Goal: Task Accomplishment & Management: Manage account settings

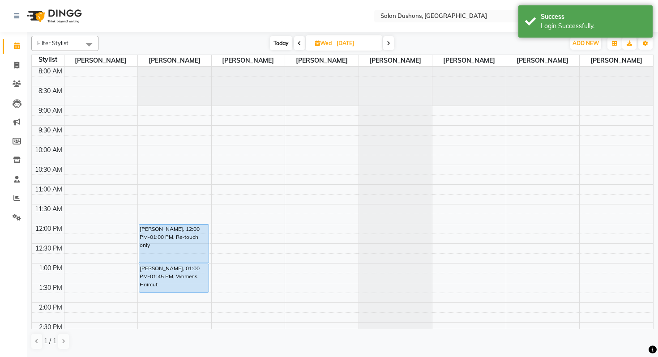
click at [274, 41] on span "Today" at bounding box center [281, 43] width 22 height 14
type input "[DATE]"
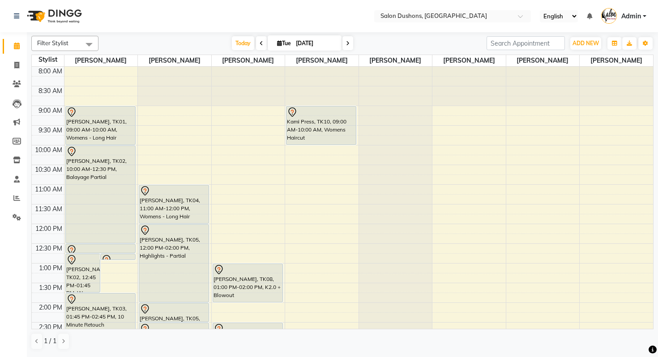
click at [306, 154] on div "8:00 AM 8:30 AM 9:00 AM 9:30 AM 10:00 AM 10:30 AM 11:00 AM 11:30 AM 12:00 PM 12…" at bounding box center [342, 303] width 621 height 472
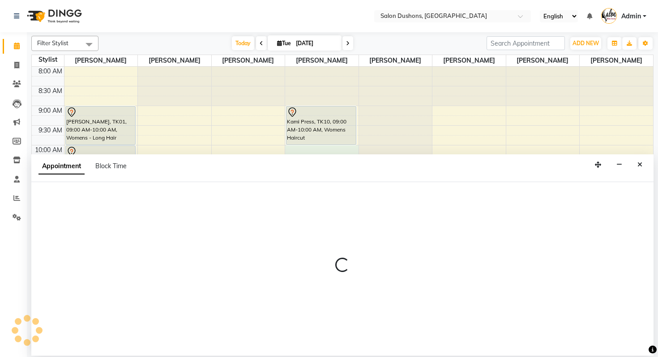
select select "69563"
select select "600"
select select "tentative"
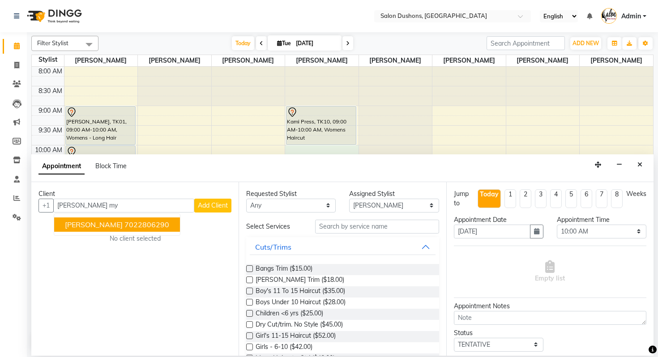
click at [140, 221] on ngb-highlight "7022806290" at bounding box center [146, 224] width 45 height 9
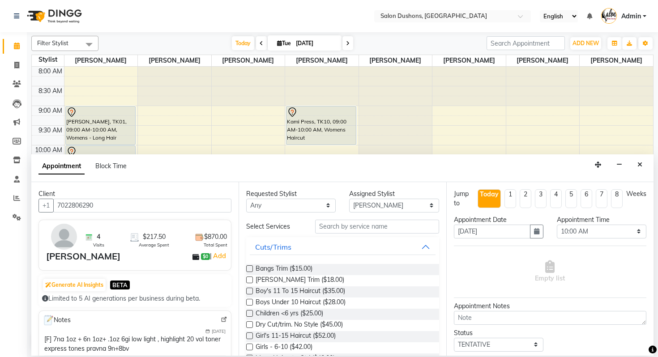
type input "7022806290"
click at [347, 226] on input "text" at bounding box center [377, 227] width 124 height 14
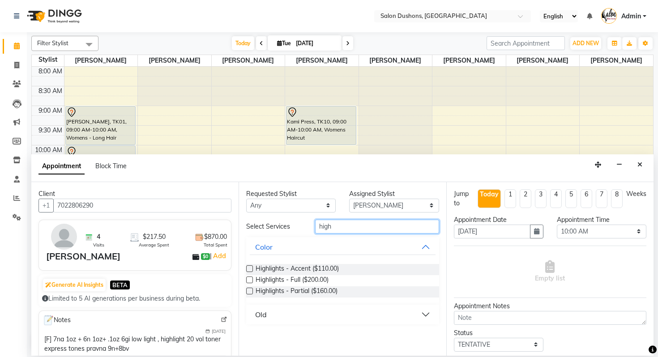
type input "high"
click at [310, 319] on button "Old" at bounding box center [342, 314] width 185 height 16
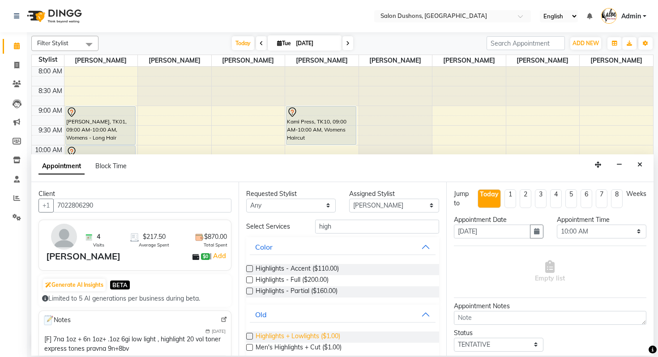
click at [312, 336] on span "Highlights + Lowlights ($1.00)" at bounding box center [297, 337] width 85 height 11
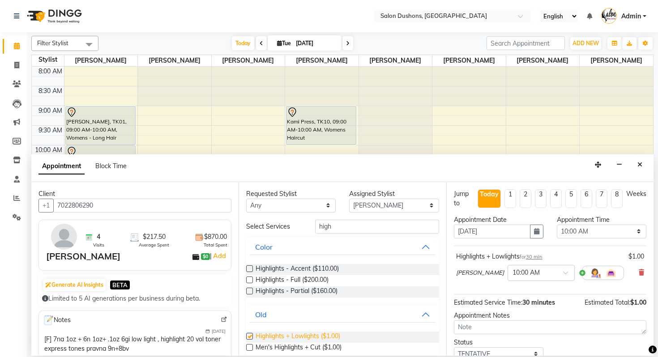
checkbox input "false"
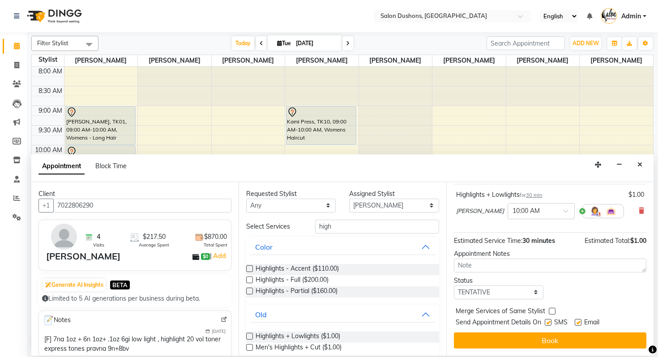
click at [544, 239] on span "30 minutes" at bounding box center [538, 241] width 33 height 8
click at [544, 240] on span "30 minutes" at bounding box center [538, 241] width 33 height 8
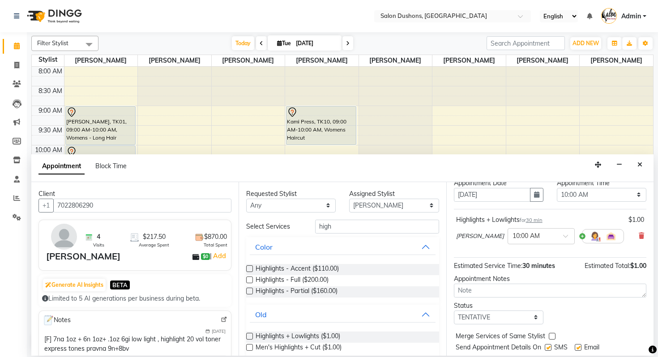
scroll to position [12, 0]
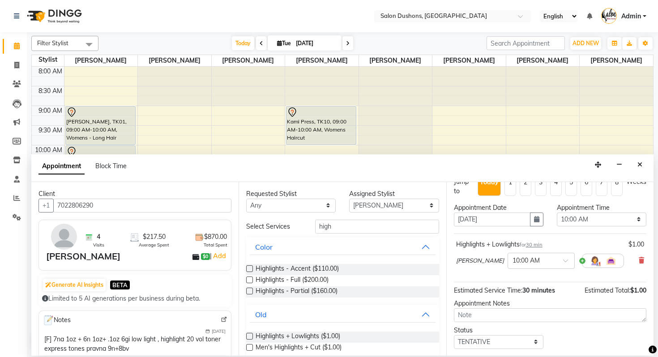
click at [538, 247] on span "30 min" at bounding box center [534, 245] width 17 height 6
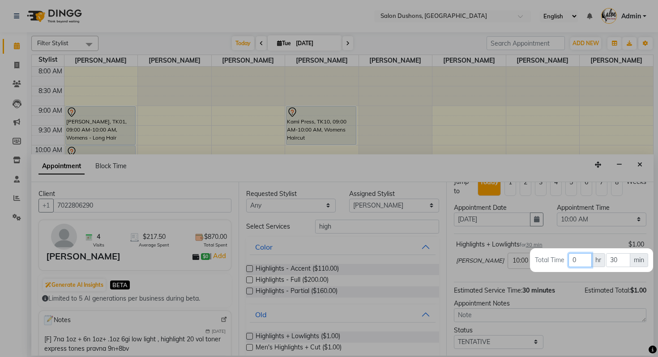
drag, startPoint x: 583, startPoint y: 260, endPoint x: 561, endPoint y: 260, distance: 21.5
click at [561, 260] on tr "Total Time 0 hr 30 min" at bounding box center [591, 260] width 114 height 15
type input "1"
click at [613, 262] on input "30" at bounding box center [618, 260] width 24 height 14
type input "45"
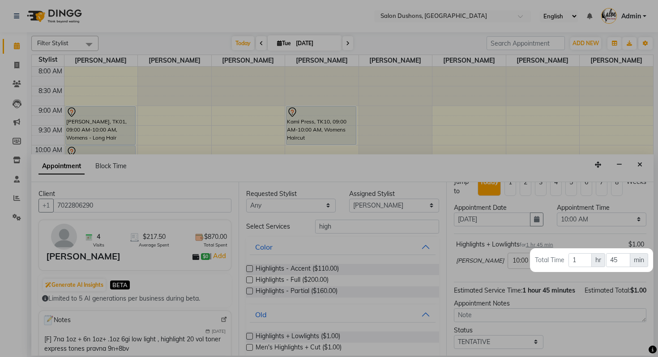
click at [571, 281] on div at bounding box center [329, 178] width 658 height 357
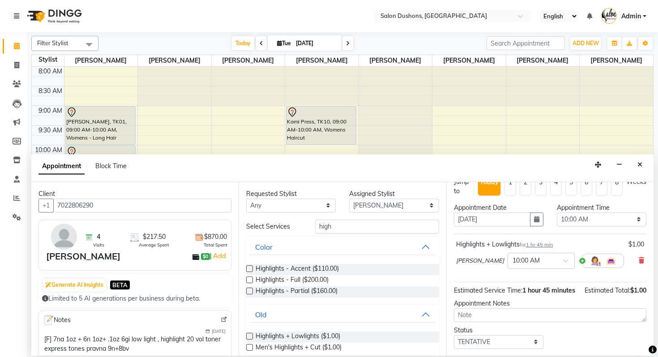
scroll to position [62, 0]
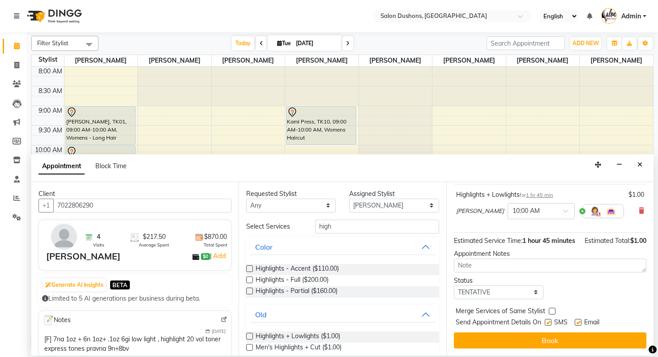
click at [548, 323] on label at bounding box center [547, 322] width 7 height 7
click at [548, 323] on input "checkbox" at bounding box center [547, 323] width 6 height 6
checkbox input "false"
click at [578, 323] on label at bounding box center [577, 322] width 7 height 7
click at [578, 323] on input "checkbox" at bounding box center [577, 323] width 6 height 6
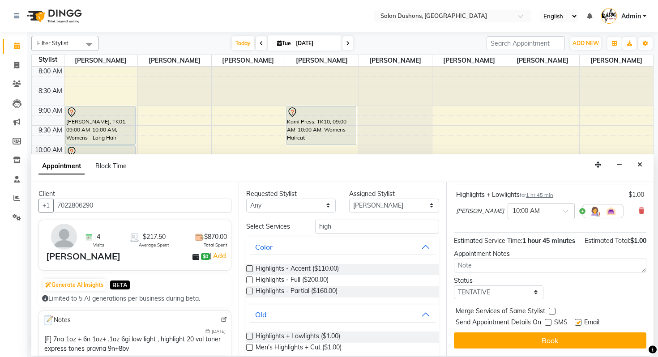
checkbox input "false"
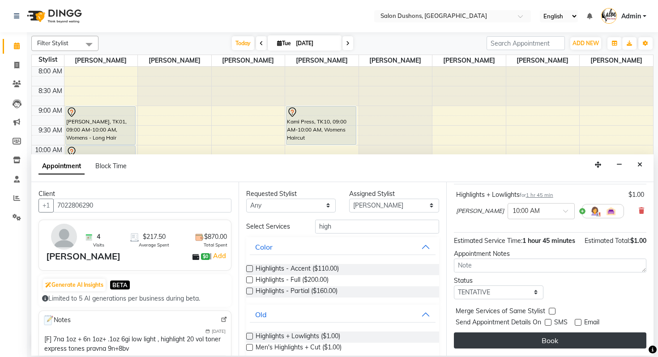
click at [528, 345] on button "Book" at bounding box center [550, 340] width 192 height 16
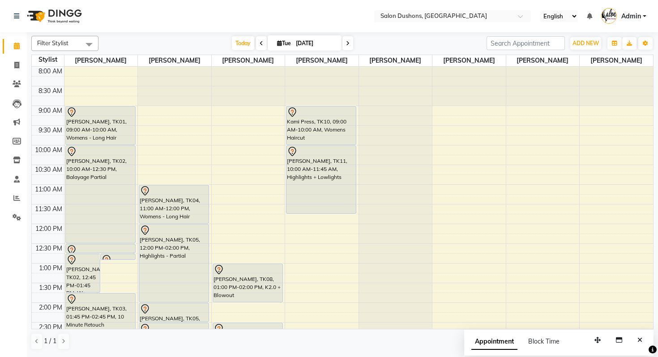
click at [303, 219] on div "8:00 AM 8:30 AM 9:00 AM 9:30 AM 10:00 AM 10:30 AM 11:00 AM 11:30 AM 12:00 PM 12…" at bounding box center [342, 303] width 621 height 472
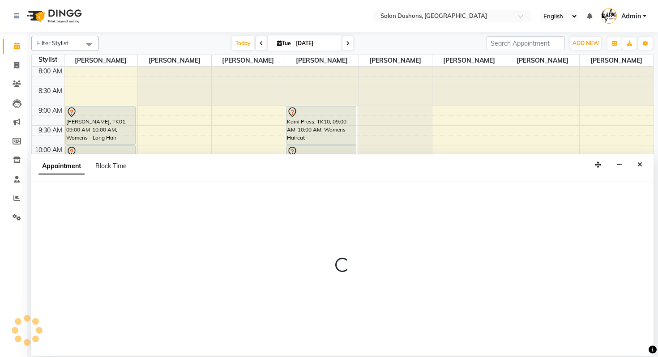
select select "69563"
select select "705"
select select "tentative"
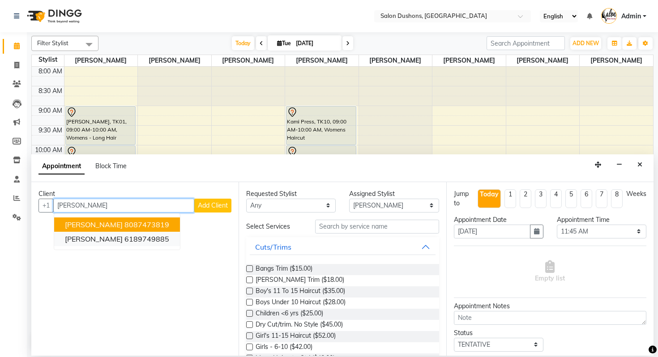
click at [138, 232] on button "[PERSON_NAME] 6189749885" at bounding box center [117, 239] width 126 height 14
type input "6189749885"
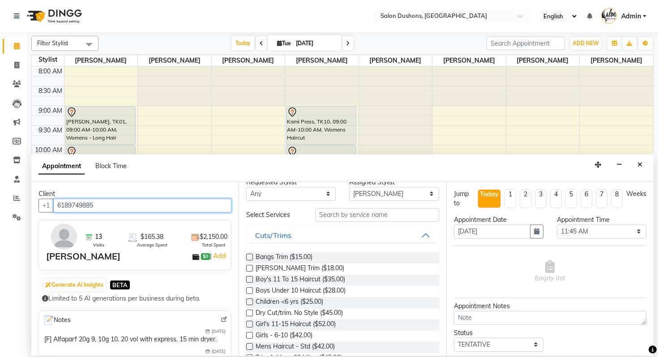
scroll to position [0, 0]
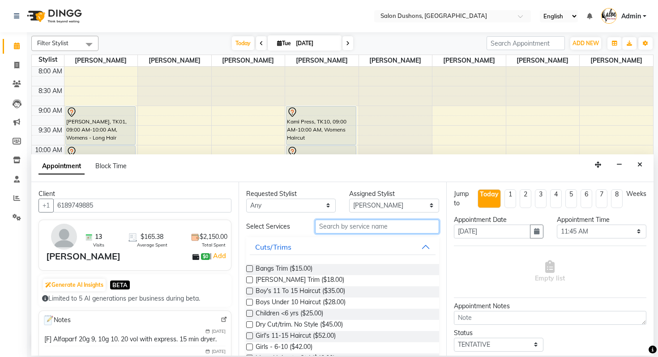
click at [353, 229] on input "text" at bounding box center [377, 227] width 124 height 14
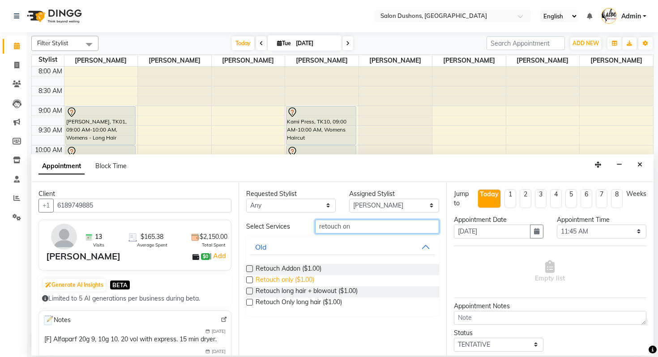
type input "retouch on"
click at [286, 279] on span "Retouch only ($1.00)" at bounding box center [284, 280] width 59 height 11
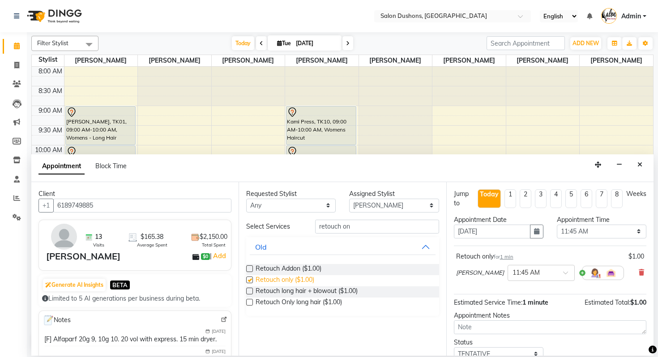
checkbox input "false"
click at [508, 257] on span "1 min" at bounding box center [506, 257] width 13 height 6
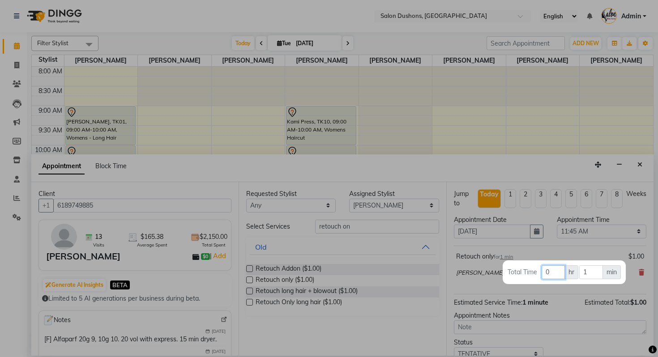
click at [557, 271] on input "0" at bounding box center [552, 272] width 23 height 14
type input "1"
click at [602, 269] on input "1" at bounding box center [591, 272] width 24 height 14
click at [576, 293] on div at bounding box center [329, 178] width 658 height 357
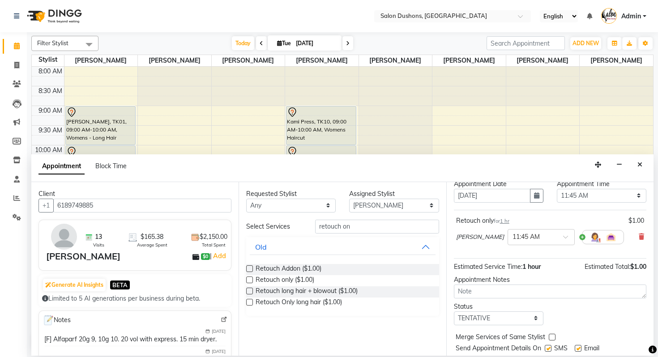
scroll to position [44, 0]
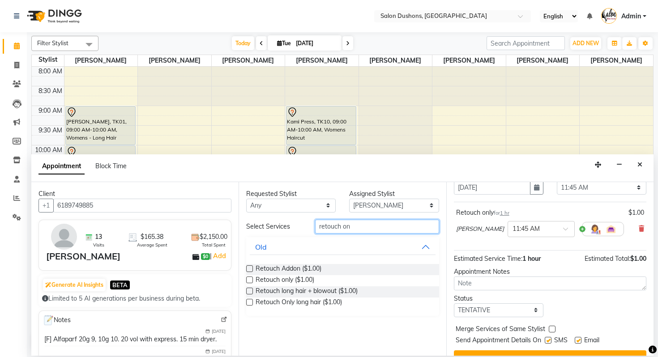
drag, startPoint x: 365, startPoint y: 229, endPoint x: 238, endPoint y: 229, distance: 126.6
click at [238, 229] on div "Client +1 6189749885 13 Visits $165.38 Average Spent $2,150.00 Total Spent [PER…" at bounding box center [342, 269] width 622 height 174
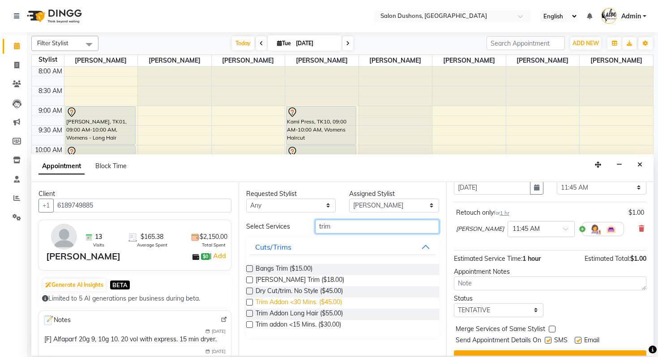
type input "trim"
click at [294, 305] on span "Trim Addon <30 Mins. ($45.00)" at bounding box center [298, 303] width 86 height 11
checkbox input "false"
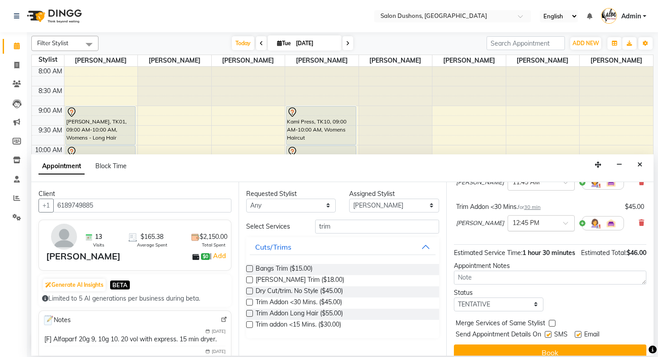
scroll to position [112, 0]
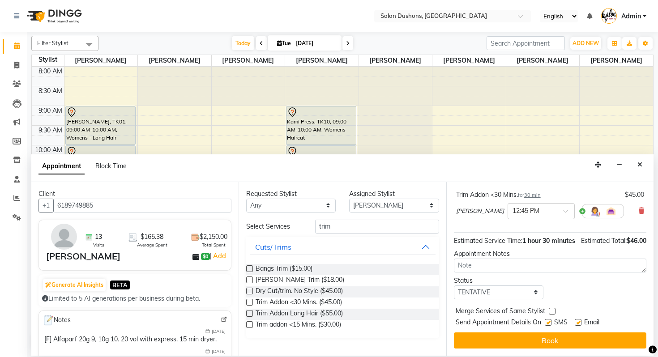
click at [548, 325] on label at bounding box center [547, 322] width 7 height 7
click at [548, 325] on input "checkbox" at bounding box center [547, 323] width 6 height 6
checkbox input "false"
click at [578, 324] on label at bounding box center [577, 322] width 7 height 7
click at [578, 324] on input "checkbox" at bounding box center [577, 323] width 6 height 6
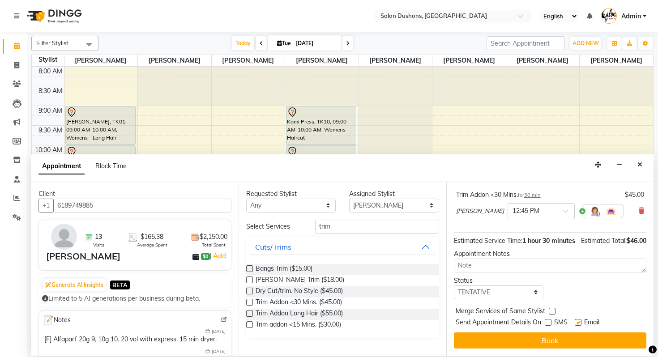
checkbox input "false"
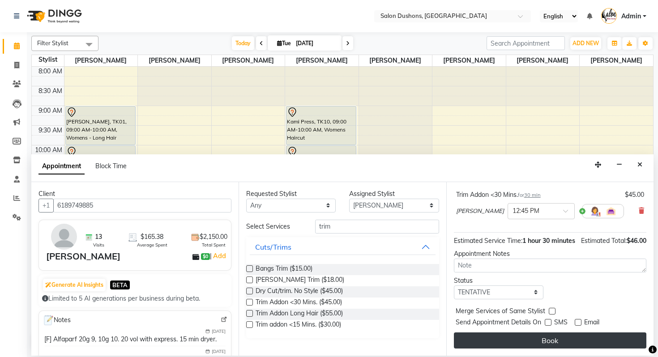
click at [534, 345] on button "Book" at bounding box center [550, 340] width 192 height 16
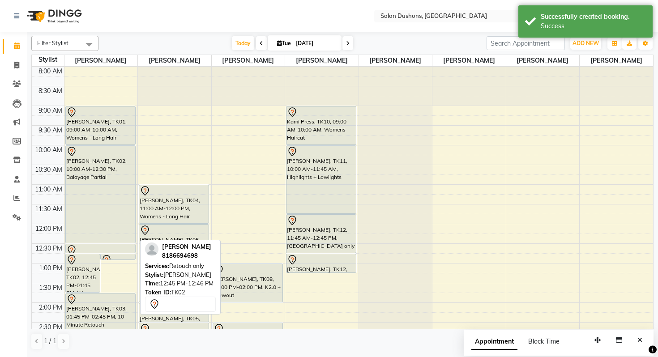
click at [109, 255] on icon at bounding box center [106, 260] width 11 height 11
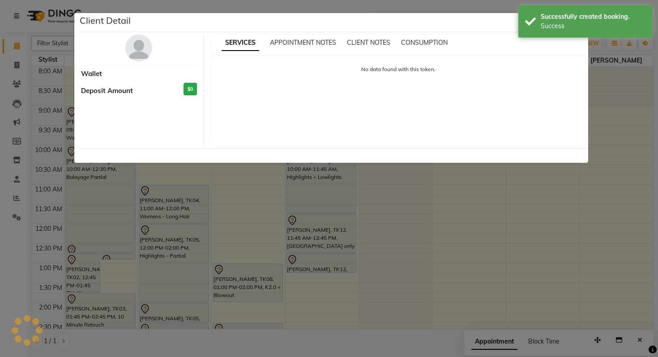
select select "7"
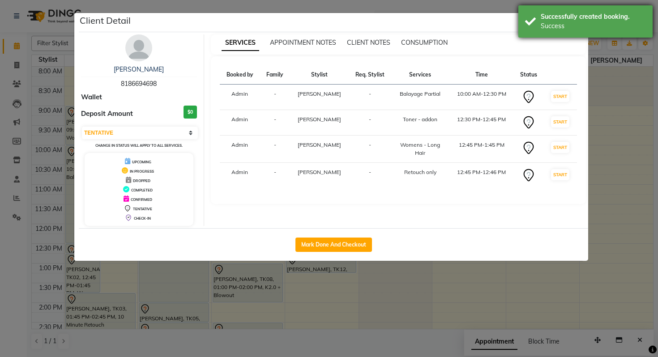
click at [604, 17] on div "Successfully created booking." at bounding box center [592, 16] width 105 height 9
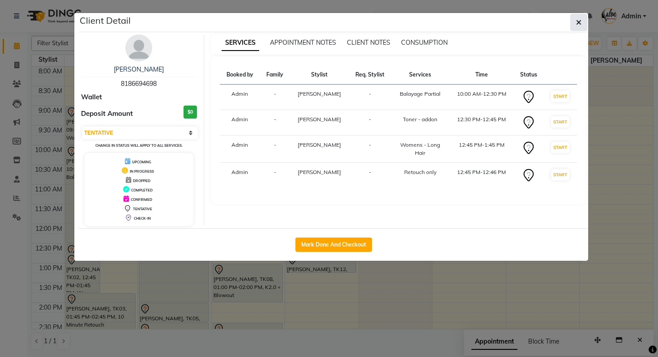
click at [578, 21] on icon "button" at bounding box center [578, 22] width 5 height 7
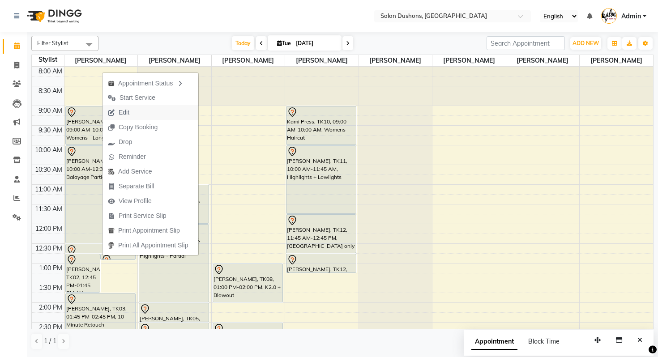
click at [141, 115] on button "Edit" at bounding box center [150, 112] width 96 height 15
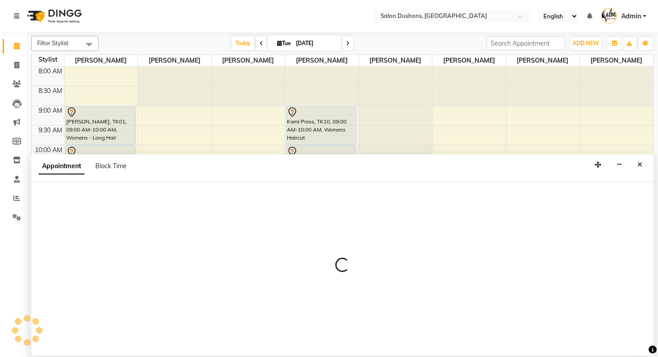
select select "69569"
select select "600"
select select "3908"
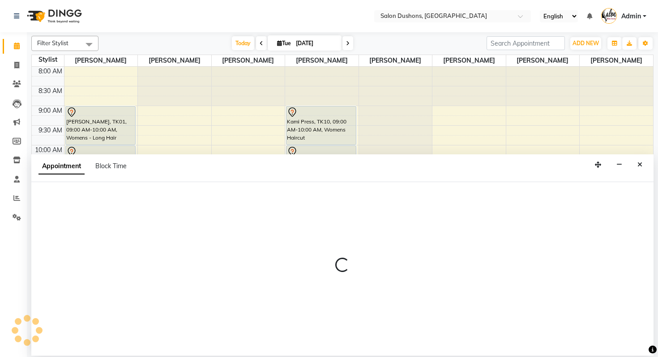
select select "tentative"
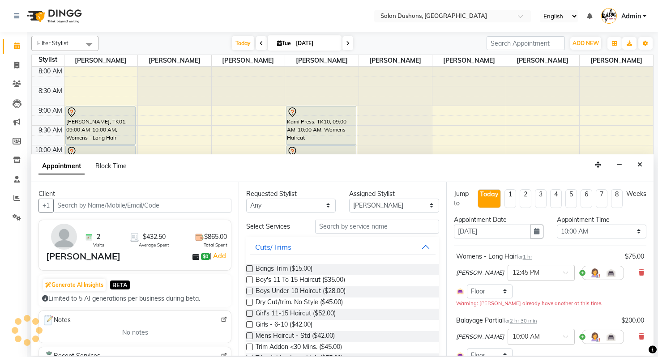
scroll to position [210, 0]
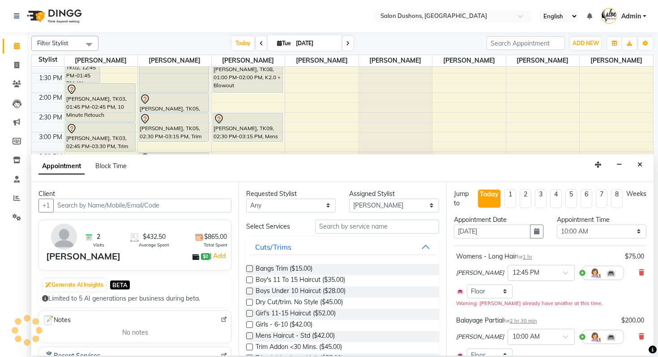
select select "3908"
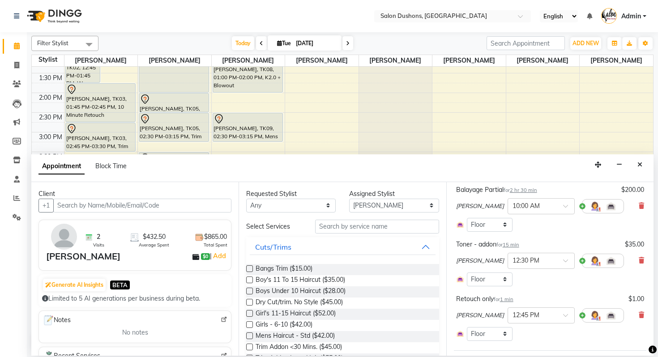
scroll to position [139, 0]
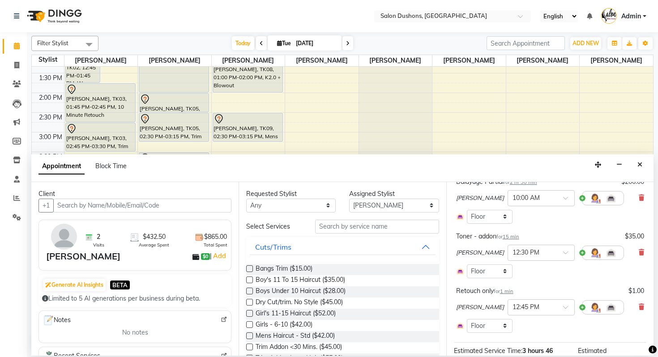
click at [508, 290] on span "1 min" at bounding box center [506, 291] width 13 height 6
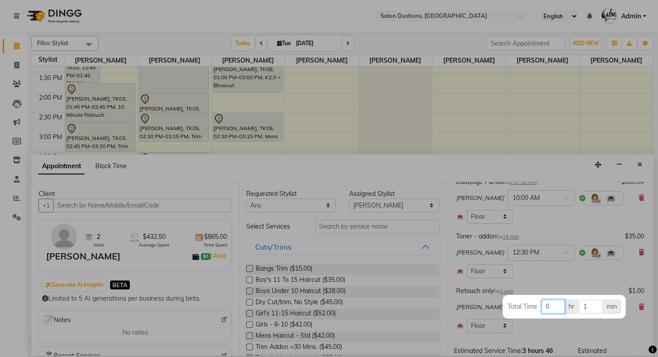
click at [558, 305] on input "0" at bounding box center [552, 307] width 23 height 14
type input "1"
click at [598, 306] on input "1" at bounding box center [591, 307] width 24 height 14
click at [587, 278] on div at bounding box center [329, 178] width 658 height 357
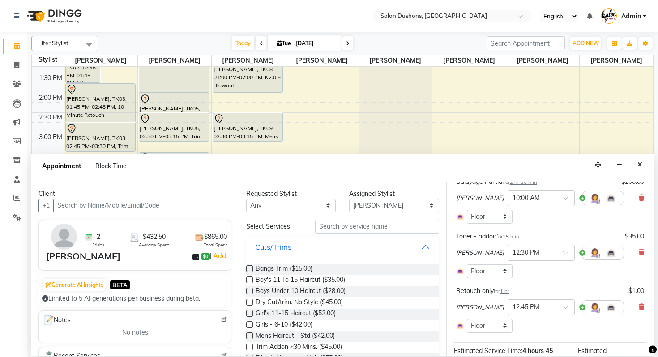
scroll to position [232, 0]
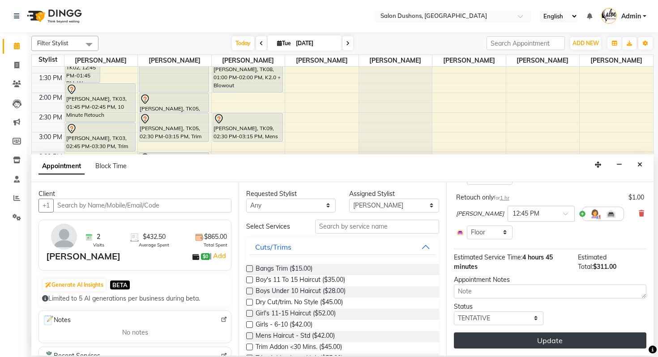
click at [565, 344] on button "Update" at bounding box center [550, 340] width 192 height 16
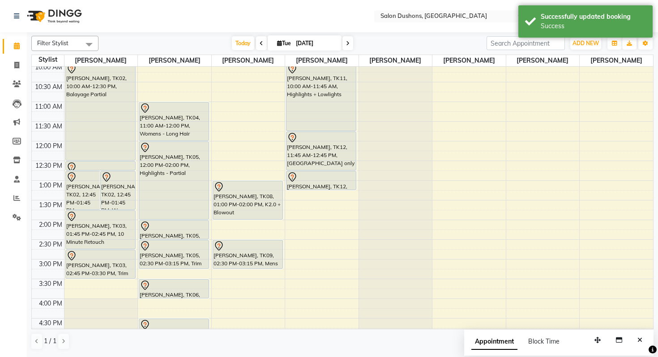
scroll to position [76, 0]
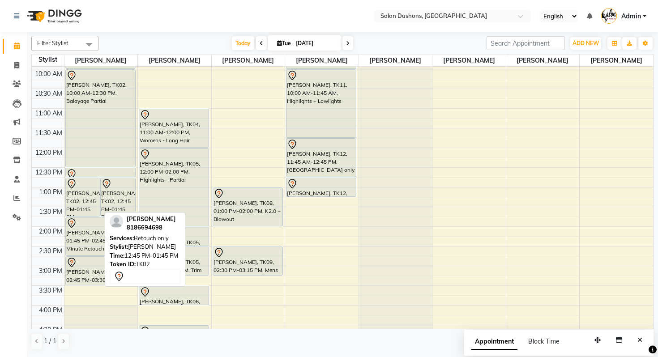
click at [87, 206] on div "[PERSON_NAME], TK02, 12:45 PM-01:45 PM, [GEOGRAPHIC_DATA] only" at bounding box center [83, 197] width 34 height 38
select select "7"
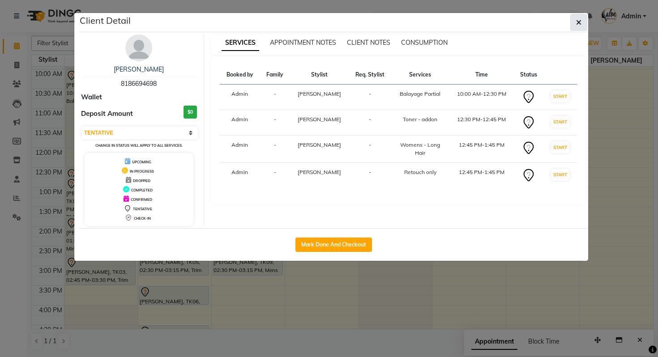
click at [577, 20] on icon "button" at bounding box center [578, 22] width 5 height 7
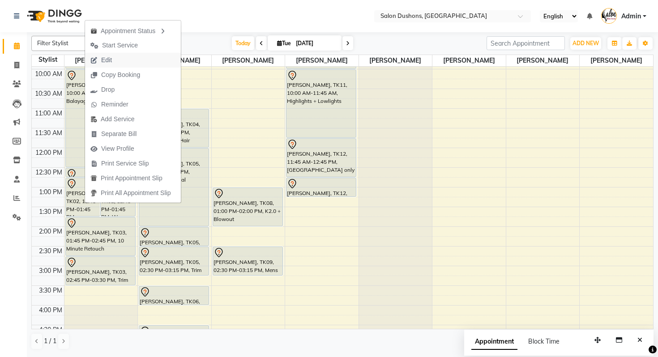
click at [140, 57] on button "Edit" at bounding box center [133, 60] width 96 height 15
select select "tentative"
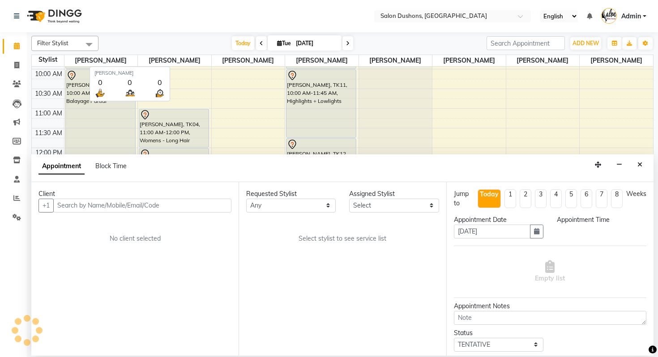
select select "69569"
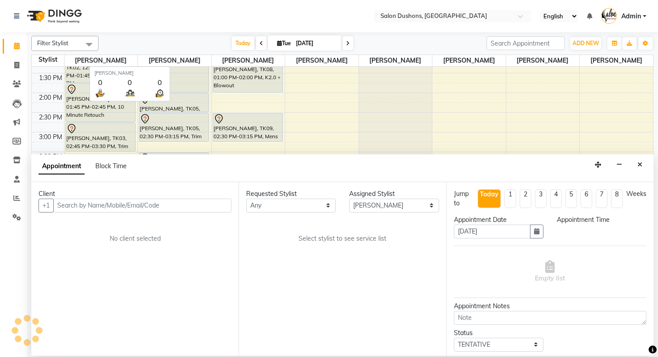
select select "600"
select select "3908"
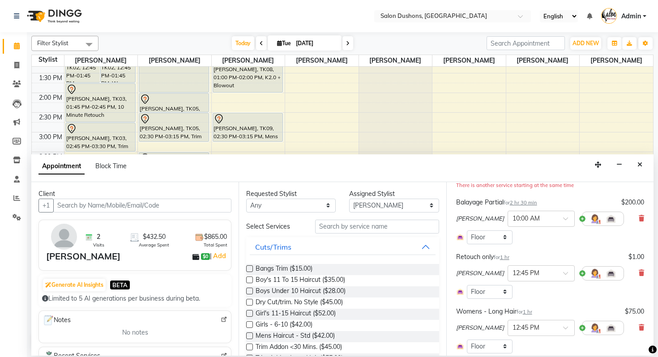
scroll to position [146, 0]
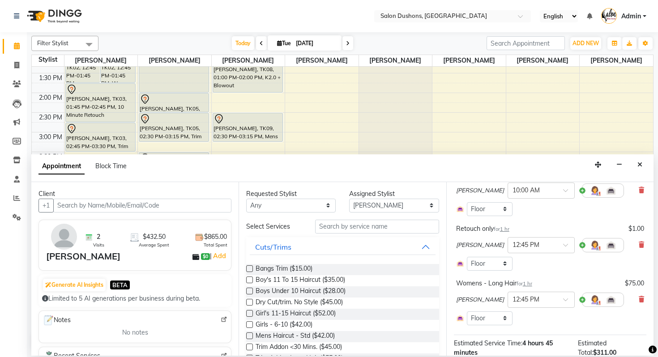
click at [505, 230] on span "1 hr" at bounding box center [504, 229] width 9 height 6
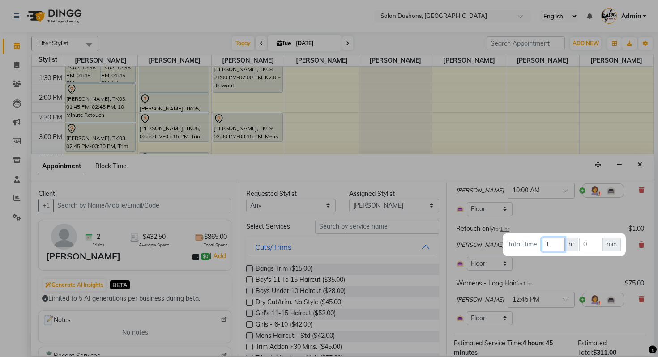
drag, startPoint x: 556, startPoint y: 244, endPoint x: 544, endPoint y: 244, distance: 11.6
click at [544, 244] on input "1" at bounding box center [552, 245] width 23 height 14
type input "0"
click at [595, 243] on input "0" at bounding box center [591, 245] width 24 height 14
type input "0"
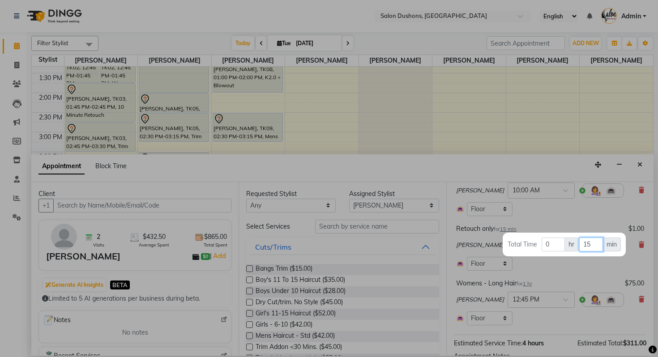
type input "15"
click at [587, 271] on div at bounding box center [329, 178] width 658 height 357
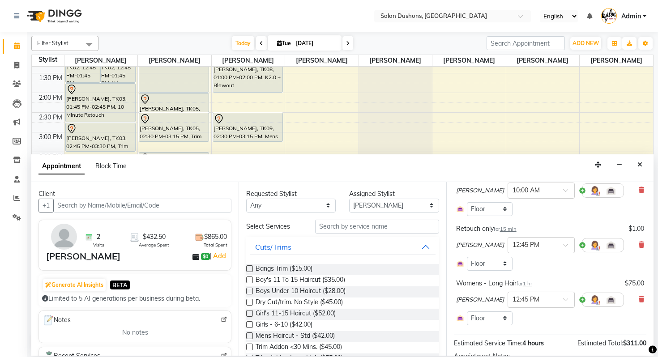
scroll to position [223, 0]
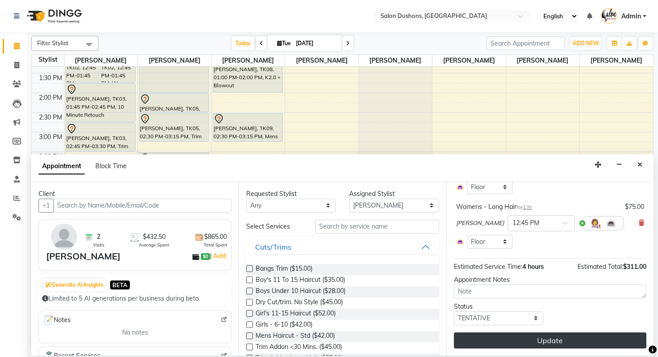
click at [536, 342] on button "Update" at bounding box center [550, 340] width 192 height 16
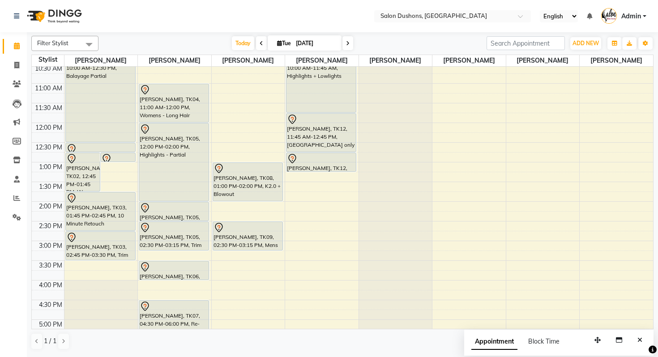
scroll to position [100, 0]
click at [13, 213] on span at bounding box center [17, 218] width 16 height 10
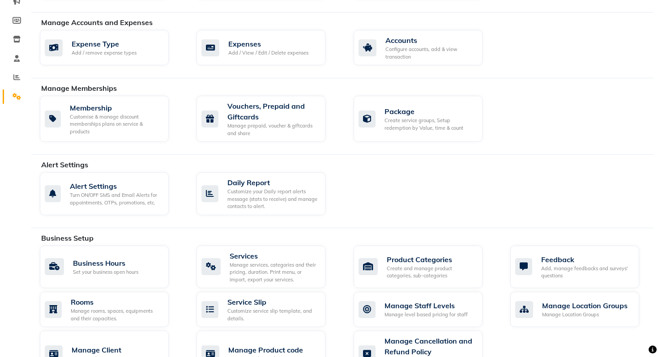
scroll to position [200, 0]
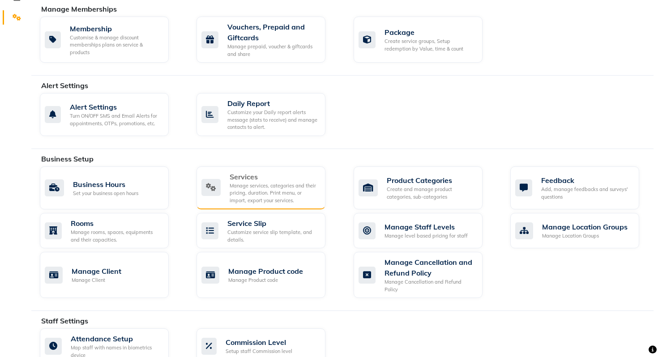
click at [266, 183] on div "Manage services, categories and their pricing, duration. Print menu, or import,…" at bounding box center [274, 193] width 89 height 22
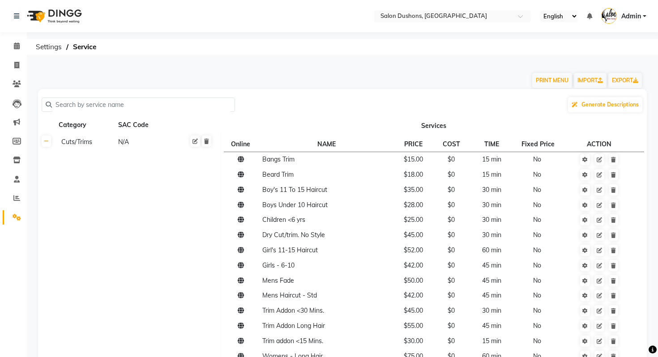
click at [163, 106] on input "text" at bounding box center [141, 105] width 179 height 14
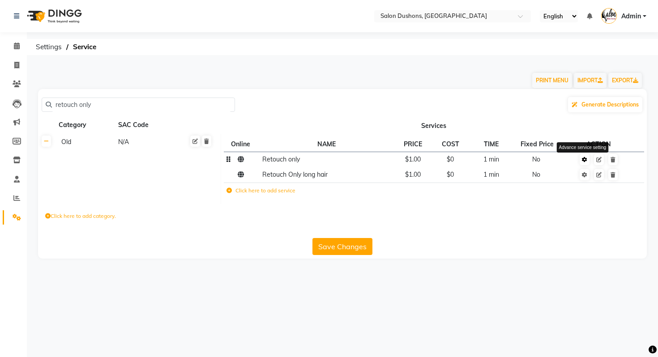
type input "retouch only"
click at [584, 160] on icon at bounding box center [584, 159] width 5 height 5
select select "13: 116424"
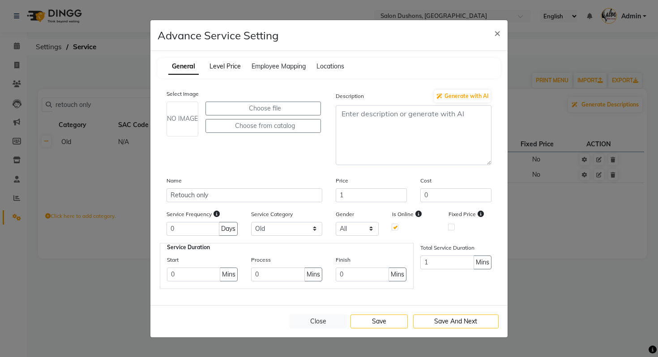
click at [230, 65] on span "Level Price" at bounding box center [224, 66] width 31 height 8
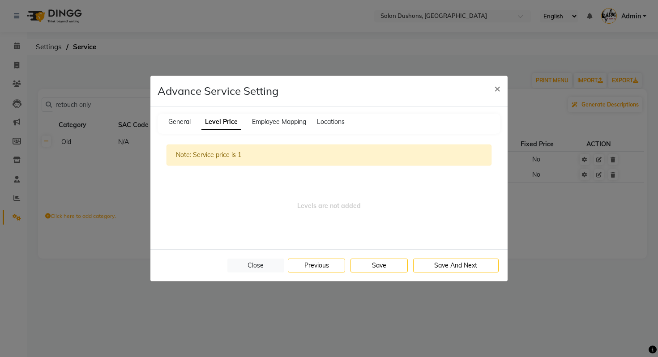
click at [181, 117] on div "General" at bounding box center [179, 121] width 22 height 9
click at [180, 125] on span "General" at bounding box center [179, 122] width 22 height 8
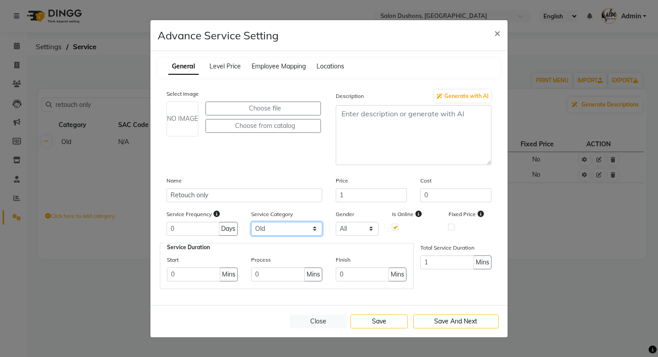
click at [271, 233] on select "Select Cuts/Trims Color Hair Treatments Other (Non-Chemical) Permanents Smoothi…" at bounding box center [286, 229] width 71 height 14
select select "2: 116005"
click at [251, 222] on select "Select Cuts/Trims Color Hair Treatments Other (Non-Chemical) Permanents Smoothi…" at bounding box center [286, 229] width 71 height 14
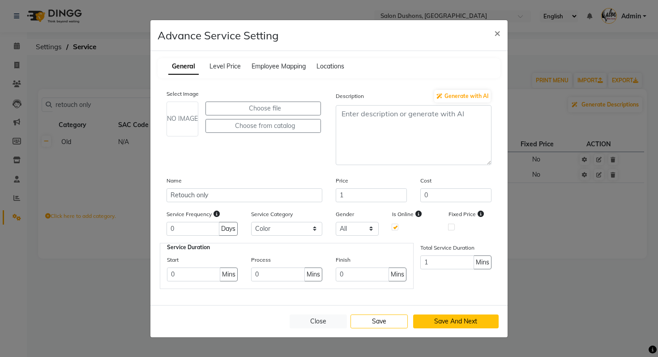
click at [442, 322] on button "Save And Next" at bounding box center [456, 322] width 86 height 14
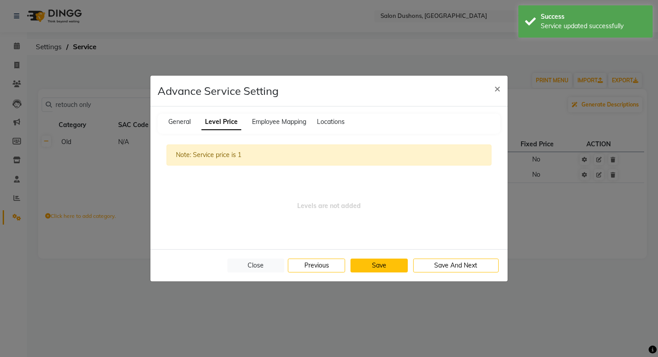
click at [383, 268] on button "Save" at bounding box center [378, 266] width 57 height 14
click at [494, 91] on span "×" at bounding box center [497, 87] width 6 height 13
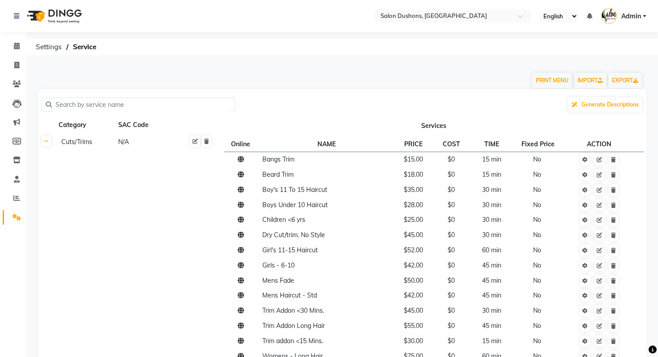
click at [189, 104] on input "text" at bounding box center [141, 105] width 179 height 14
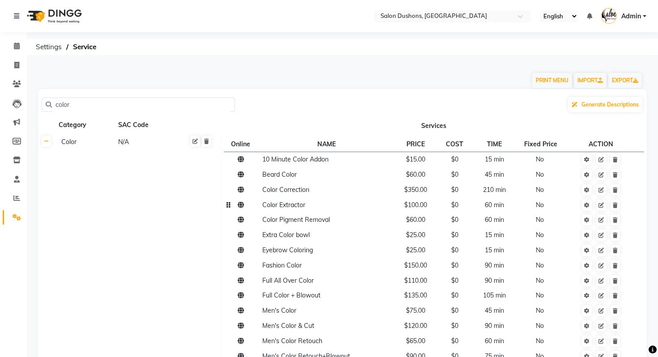
type input "color"
click at [265, 212] on td "Color Extractor" at bounding box center [326, 204] width 134 height 15
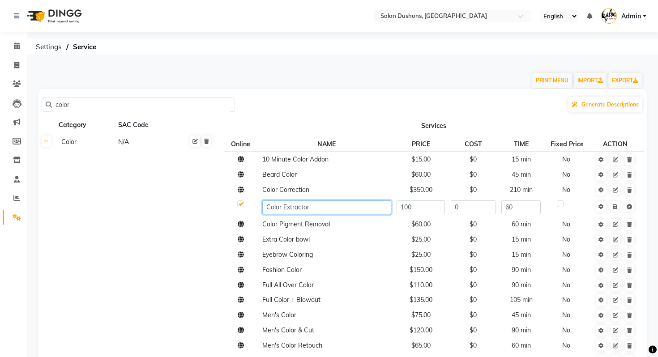
click at [265, 212] on input "Color Extractor" at bounding box center [326, 207] width 128 height 14
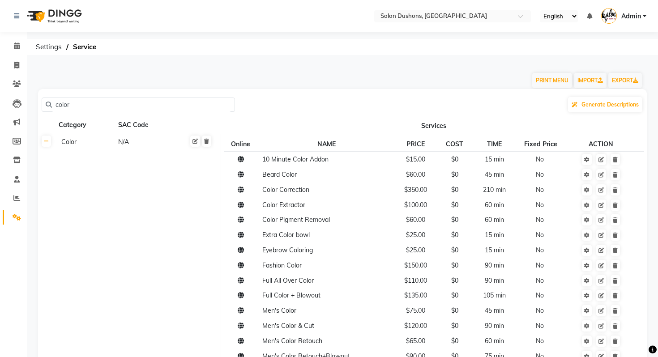
click at [202, 205] on td "Color N/A" at bounding box center [138, 275] width 166 height 282
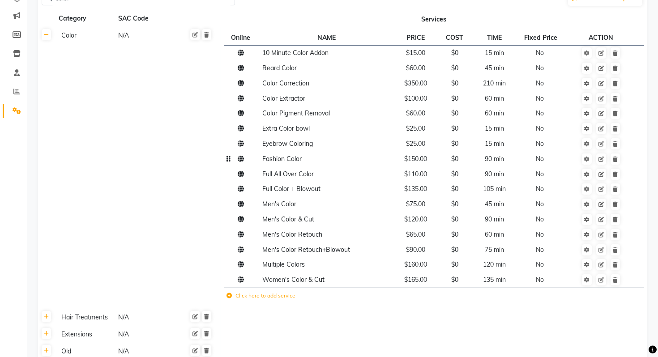
scroll to position [177, 0]
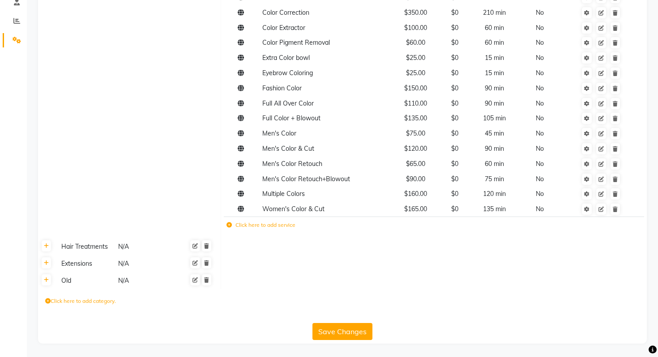
click at [325, 321] on div "Save Changes" at bounding box center [342, 329] width 601 height 21
click at [327, 326] on button "Save Changes" at bounding box center [342, 331] width 60 height 17
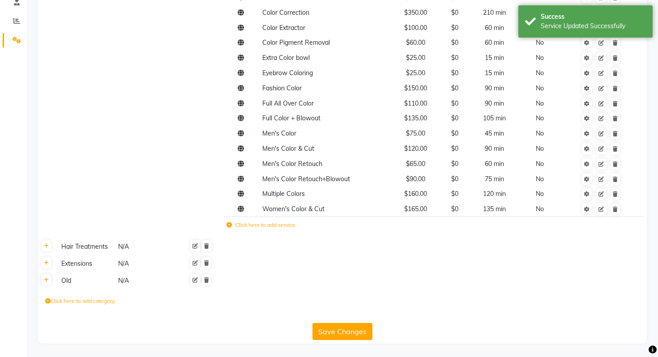
click at [51, 281] on th at bounding box center [46, 280] width 17 height 17
click at [44, 281] on icon at bounding box center [46, 279] width 5 height 5
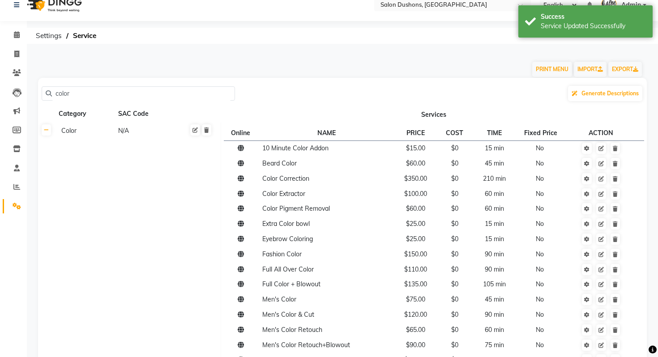
scroll to position [0, 0]
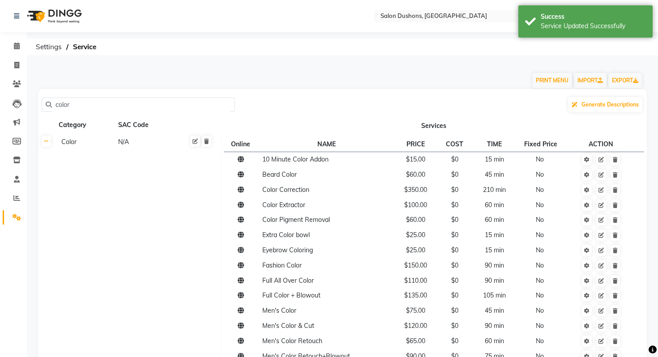
click at [144, 106] on input "color" at bounding box center [141, 105] width 179 height 14
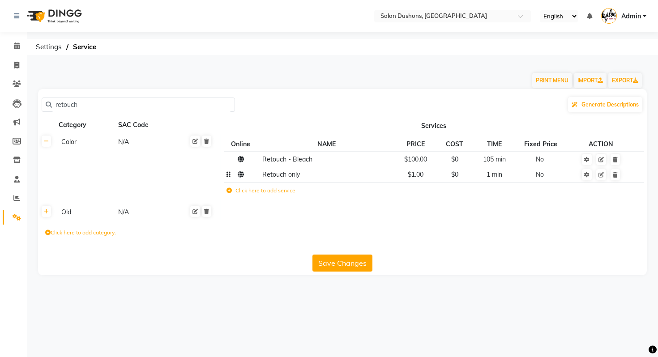
type input "retouch"
click at [485, 179] on td "1 min" at bounding box center [494, 174] width 45 height 15
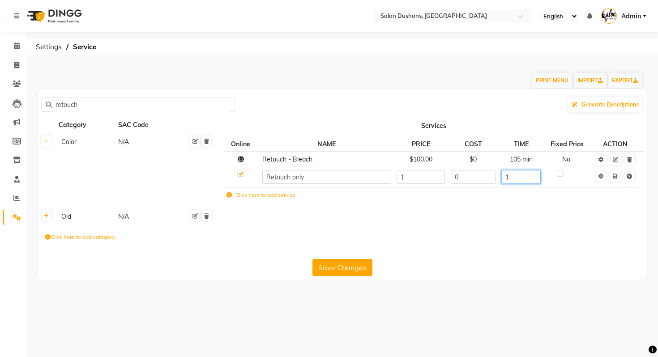
click at [512, 175] on input "1" at bounding box center [520, 177] width 39 height 14
type input "15"
click at [529, 203] on td "Online NAME PRICE COST TIME Fixed Price ACTION Retouch - Bleach $100.00 $0 105 …" at bounding box center [434, 171] width 426 height 75
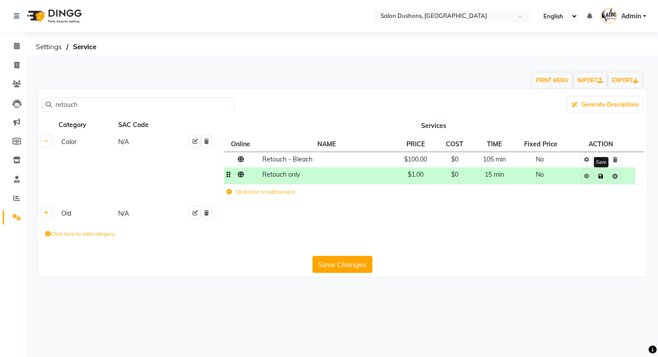
click at [603, 177] on icon at bounding box center [600, 176] width 5 height 5
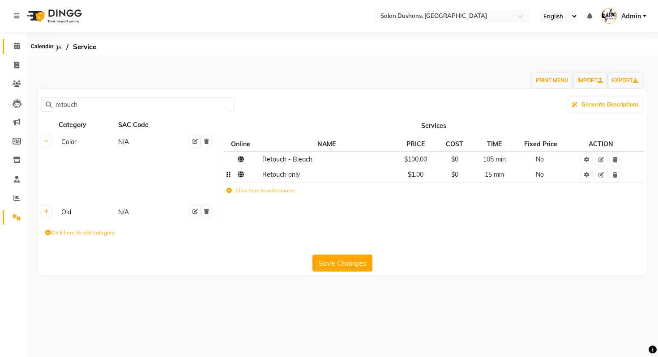
click at [9, 49] on span at bounding box center [17, 46] width 16 height 10
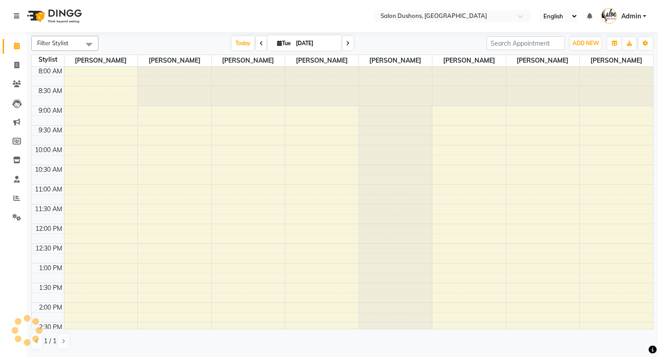
scroll to position [193, 0]
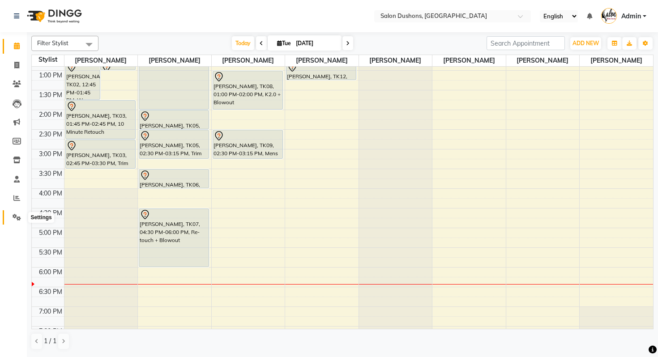
click at [9, 221] on span at bounding box center [17, 218] width 16 height 10
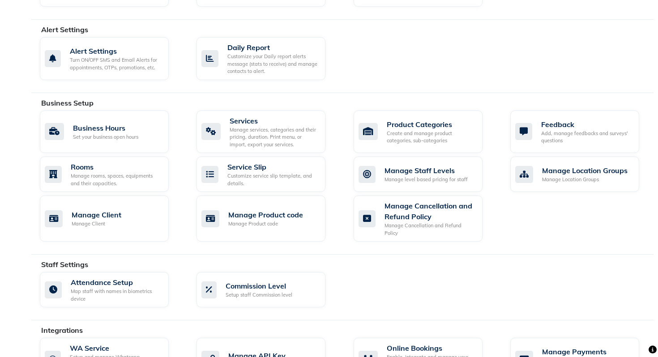
scroll to position [256, 0]
click at [253, 135] on div "Manage services, categories and their pricing, duration. Print menu, or import,…" at bounding box center [274, 137] width 89 height 22
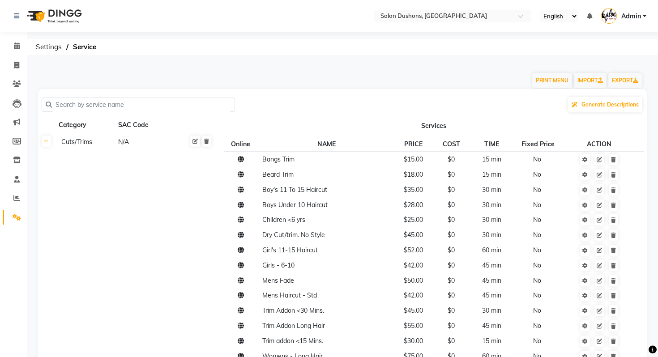
click at [106, 111] on input "text" at bounding box center [141, 105] width 179 height 14
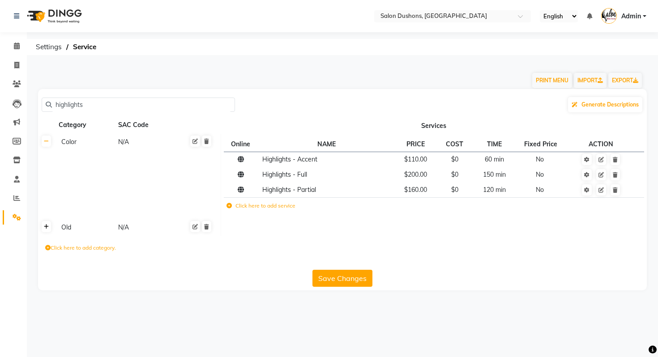
type input "highlights"
click at [46, 230] on link at bounding box center [46, 226] width 9 height 11
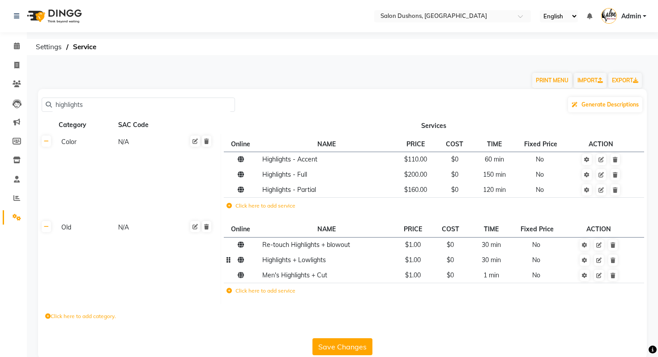
click at [302, 260] on span "Highlights + Lowlights" at bounding box center [294, 260] width 64 height 8
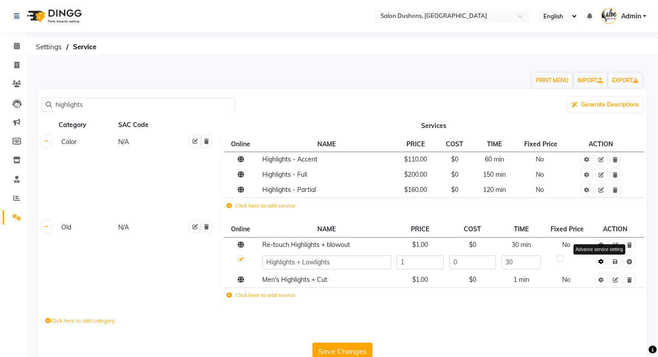
click at [602, 262] on icon at bounding box center [600, 261] width 5 height 5
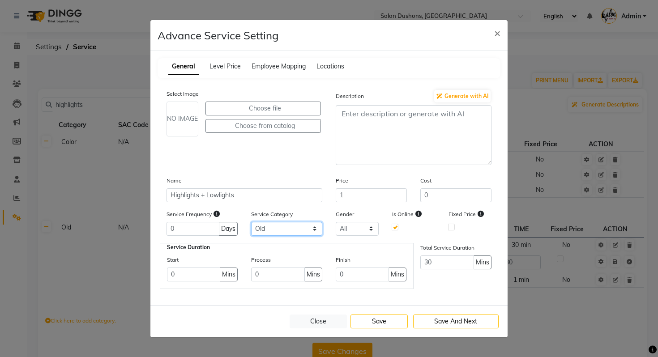
click at [300, 233] on select "Select Cuts/Trims Color Hair Treatments Other (Non-Chemical) Permanents Smoothi…" at bounding box center [286, 229] width 71 height 14
select select "2: 116005"
click at [251, 222] on select "Select Cuts/Trims Color Hair Treatments Other (Non-Chemical) Permanents Smoothi…" at bounding box center [286, 229] width 71 height 14
click at [445, 267] on input "30" at bounding box center [447, 262] width 54 height 14
type input "3"
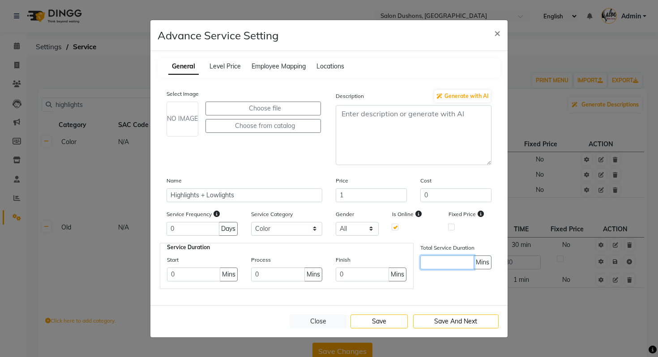
type input "1"
type input "60"
click at [386, 317] on button "Save" at bounding box center [378, 322] width 57 height 14
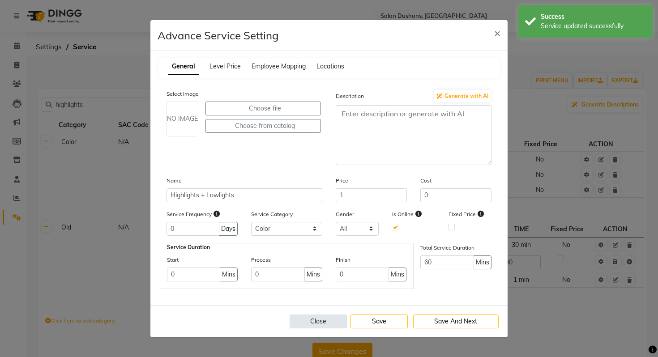
click at [316, 317] on button "Close" at bounding box center [317, 322] width 57 height 14
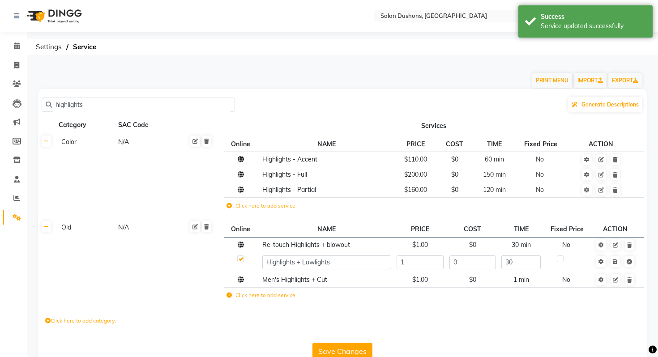
click at [351, 353] on button "Save Changes" at bounding box center [342, 351] width 60 height 17
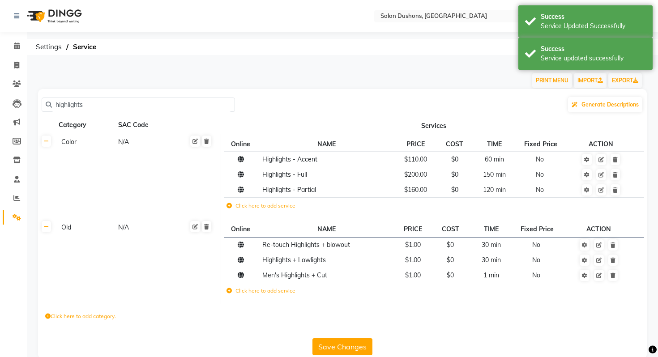
click at [88, 104] on input "highlights" at bounding box center [141, 105] width 179 height 14
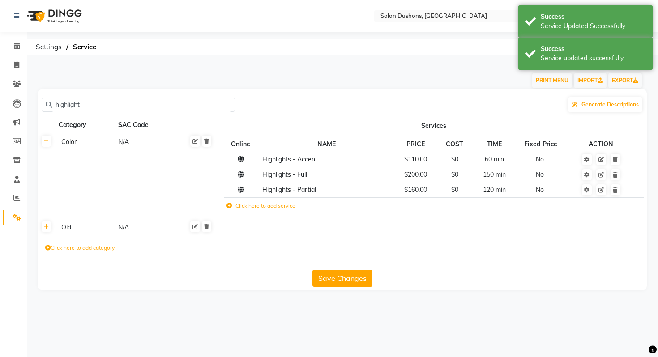
type input "highlight"
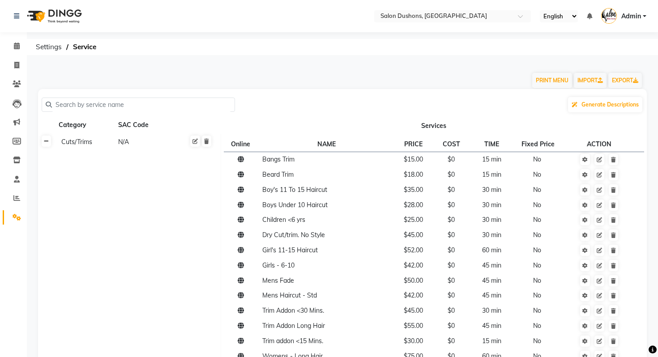
click at [49, 138] on link at bounding box center [46, 141] width 9 height 11
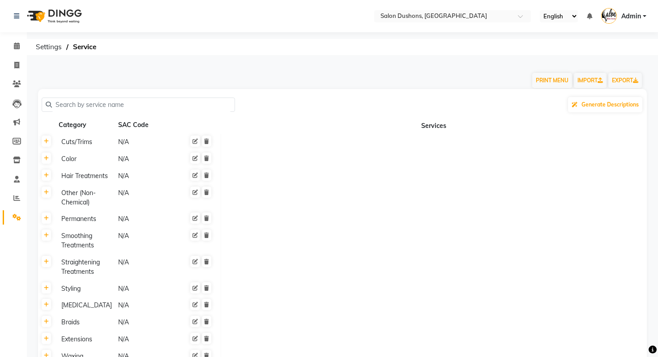
click at [87, 101] on input "text" at bounding box center [141, 105] width 179 height 14
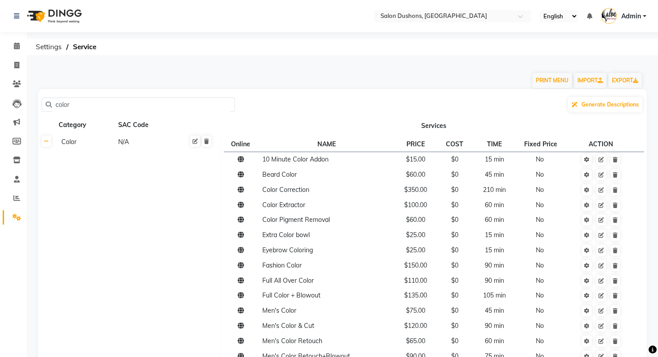
click at [47, 160] on th at bounding box center [46, 275] width 17 height 282
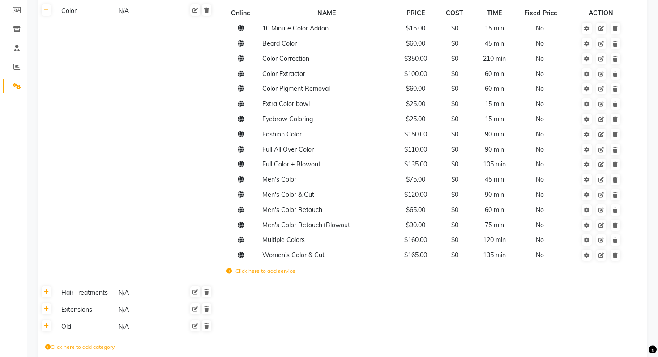
scroll to position [139, 0]
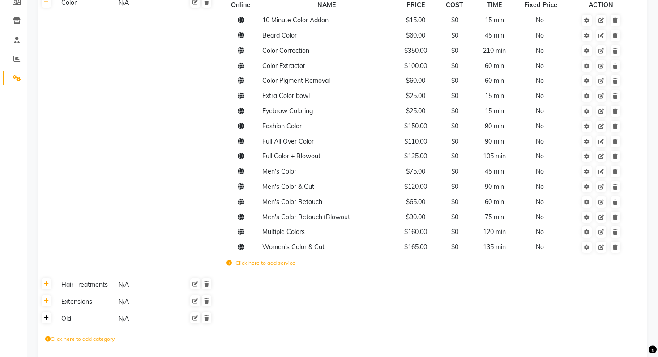
click at [46, 319] on icon at bounding box center [46, 317] width 5 height 5
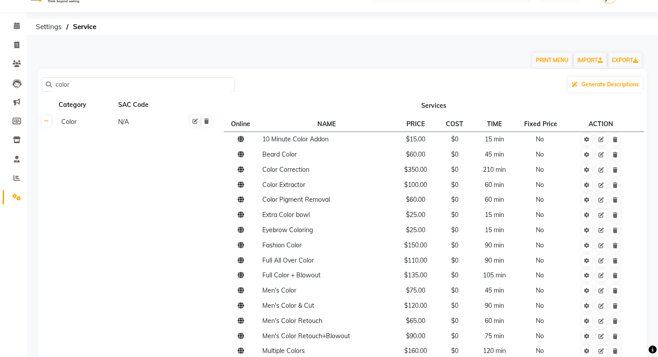
scroll to position [0, 0]
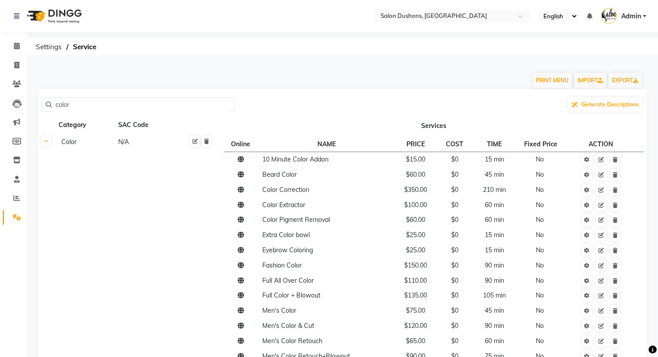
click at [105, 98] on input "color" at bounding box center [141, 105] width 179 height 14
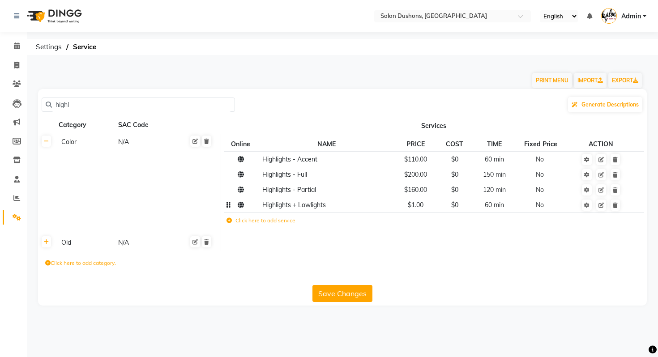
type input "highl"
click at [415, 209] on td "$1.00" at bounding box center [415, 204] width 43 height 15
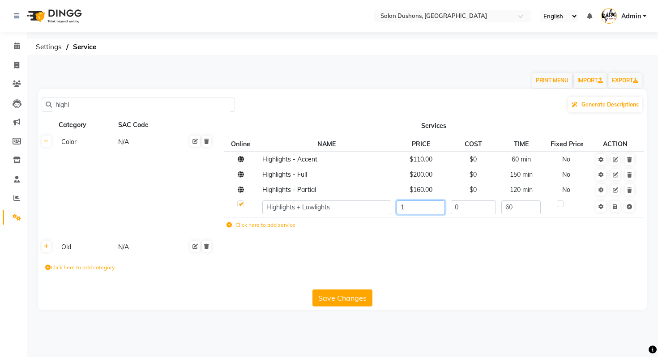
click at [425, 208] on input "1" at bounding box center [420, 207] width 48 height 14
type input "170"
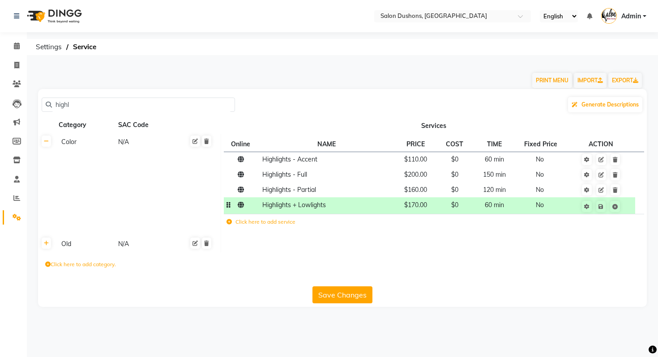
click at [494, 205] on span "60 min" at bounding box center [494, 205] width 19 height 8
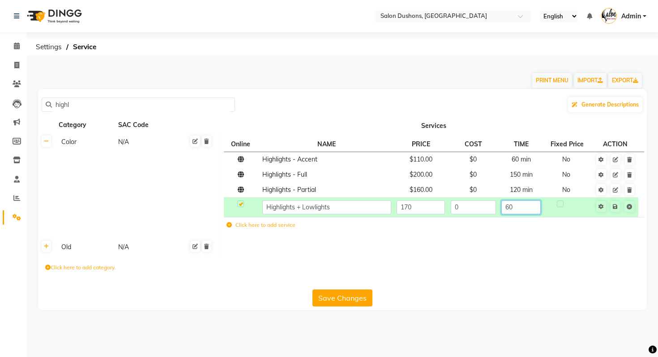
click at [523, 209] on input "60" at bounding box center [520, 207] width 39 height 14
type input "6"
type input "105"
click at [615, 207] on span "Save" at bounding box center [621, 205] width 28 height 9
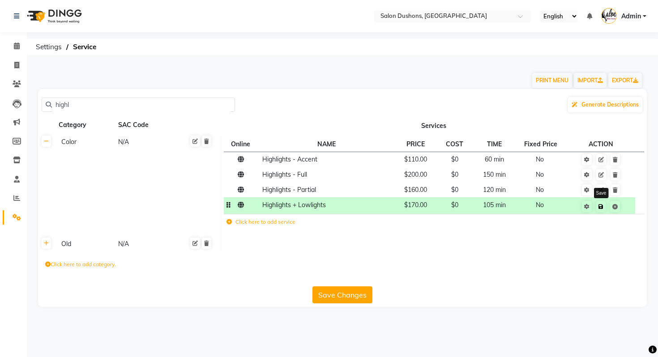
click at [600, 209] on link at bounding box center [600, 206] width 9 height 11
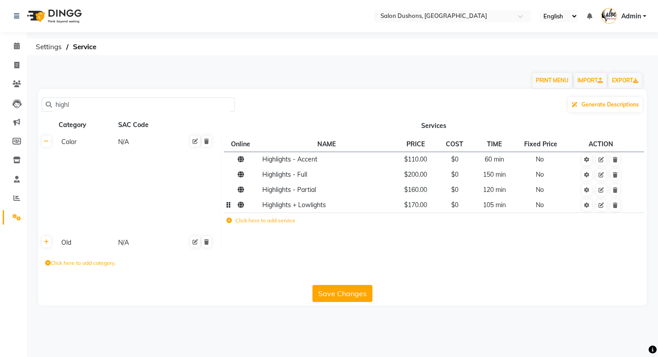
drag, startPoint x: 153, startPoint y: 109, endPoint x: 0, endPoint y: 106, distance: 152.6
click at [0, 106] on app-home "Select Location × Salon Dushons, Seven Hills English ENGLISH Español العربية मर…" at bounding box center [329, 159] width 658 height 319
click at [10, 44] on span at bounding box center [17, 46] width 16 height 10
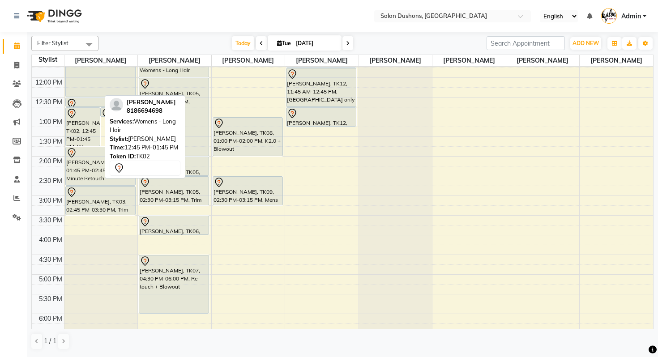
scroll to position [145, 0]
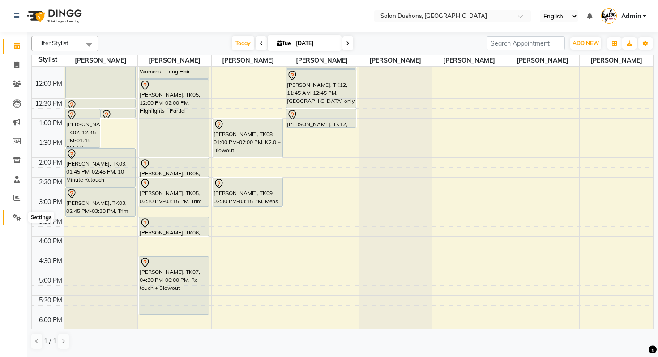
click at [17, 218] on icon at bounding box center [17, 217] width 9 height 7
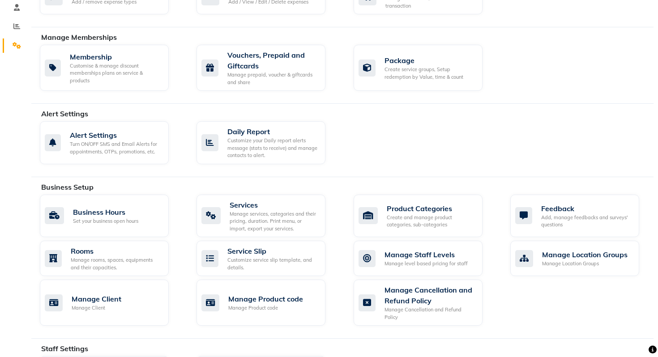
scroll to position [178, 0]
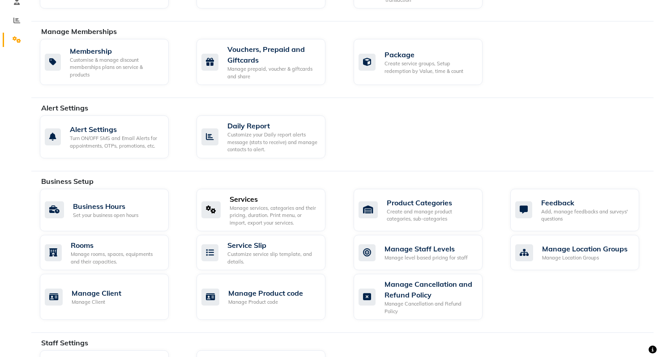
click at [245, 194] on div "Services" at bounding box center [274, 199] width 89 height 11
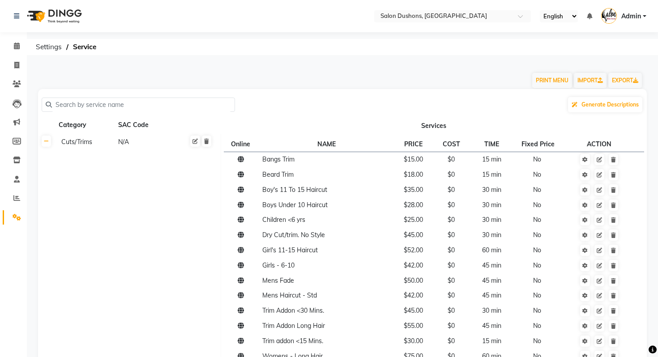
click at [126, 103] on input "text" at bounding box center [141, 105] width 179 height 14
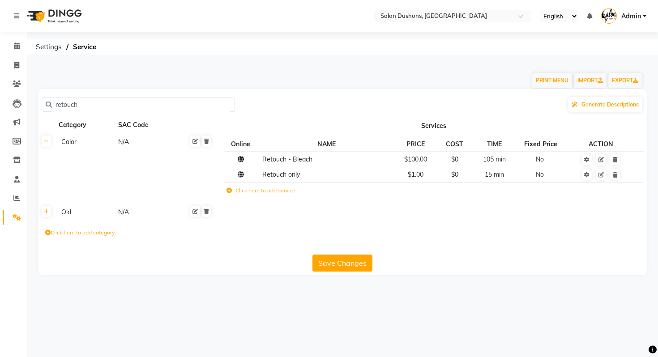
type input "retouch"
click at [413, 174] on span "$1.00" at bounding box center [416, 174] width 16 height 8
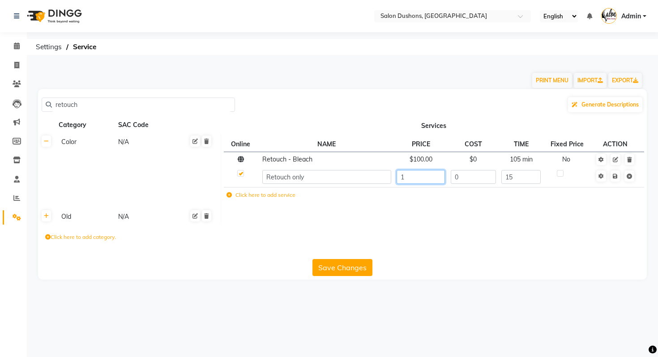
click at [414, 180] on input "1" at bounding box center [420, 177] width 48 height 14
type input "80"
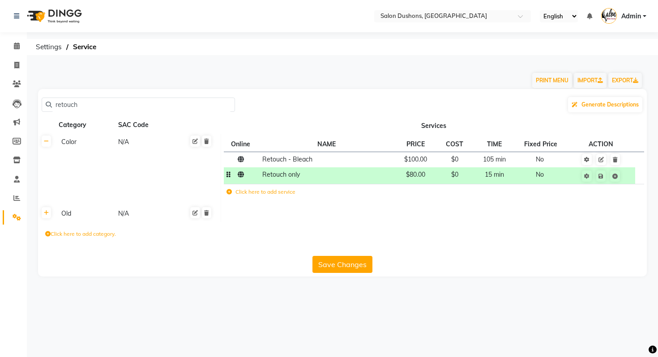
click at [481, 188] on td at bounding box center [494, 193] width 45 height 18
click at [500, 181] on td "15 min" at bounding box center [494, 175] width 45 height 17
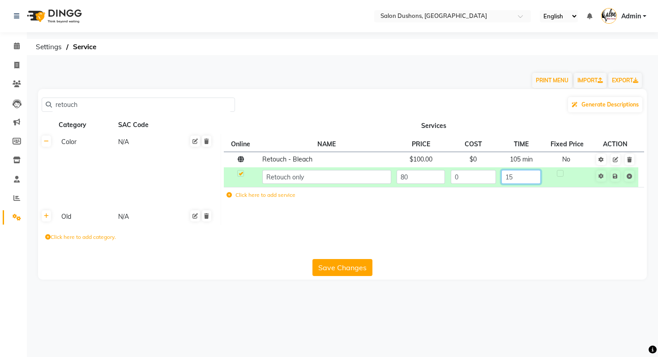
click at [514, 179] on input "15" at bounding box center [520, 177] width 39 height 14
type input "60"
click at [617, 179] on span at bounding box center [621, 175] width 28 height 9
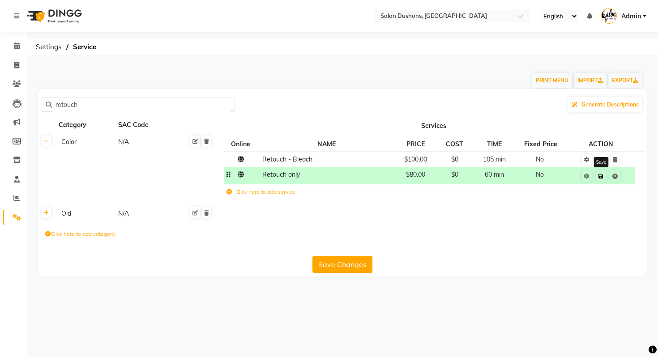
click at [600, 178] on icon at bounding box center [600, 176] width 5 height 5
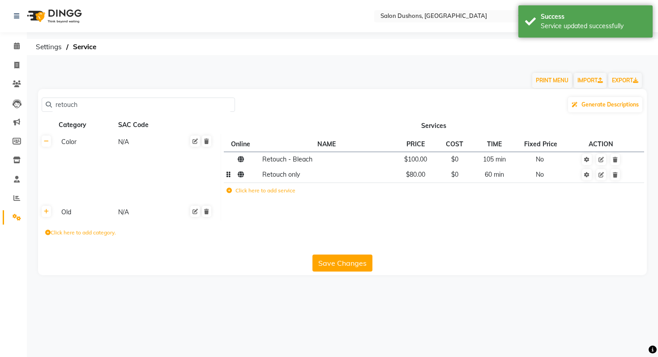
click at [328, 254] on div "Save Changes" at bounding box center [342, 261] width 601 height 21
click at [332, 260] on button "Save Changes" at bounding box center [342, 263] width 60 height 17
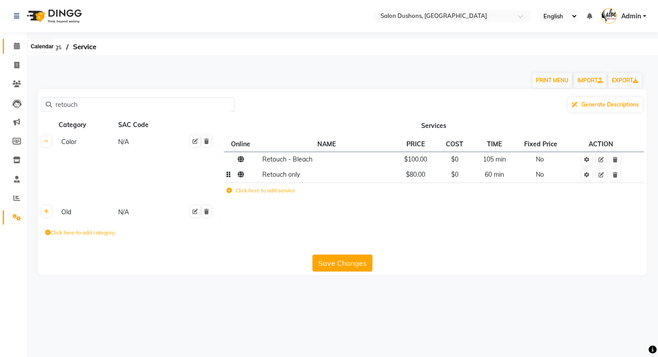
click at [19, 47] on icon at bounding box center [17, 46] width 6 height 7
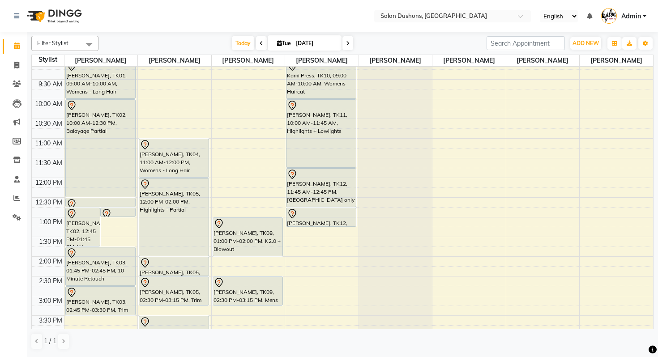
scroll to position [46, 0]
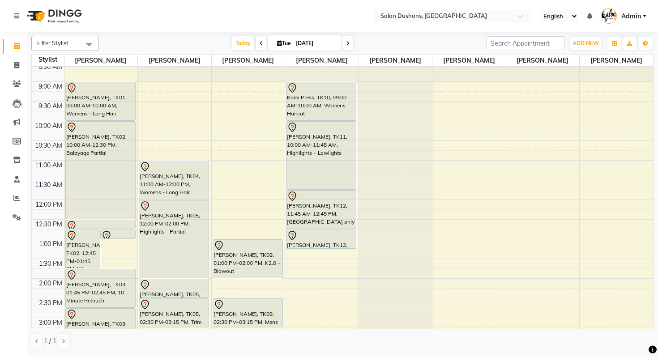
click at [352, 43] on span at bounding box center [347, 43] width 11 height 14
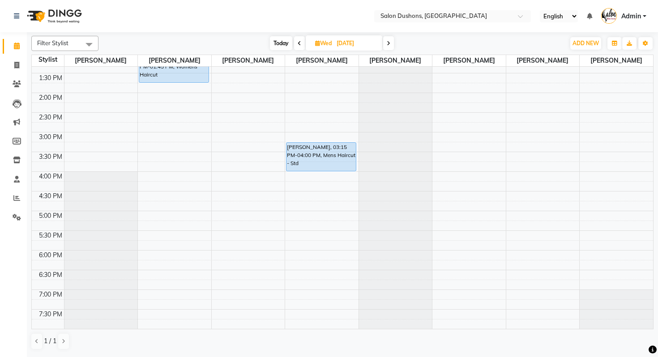
click at [386, 45] on span at bounding box center [388, 43] width 11 height 14
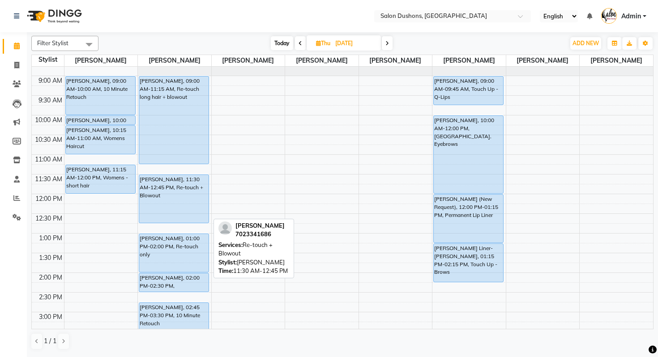
scroll to position [0, 0]
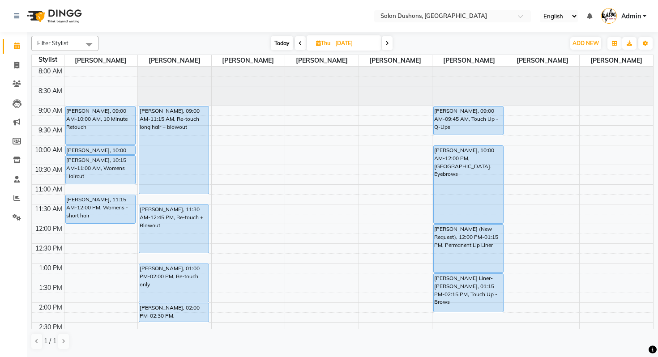
click at [274, 44] on span "Today" at bounding box center [282, 43] width 22 height 14
type input "[DATE]"
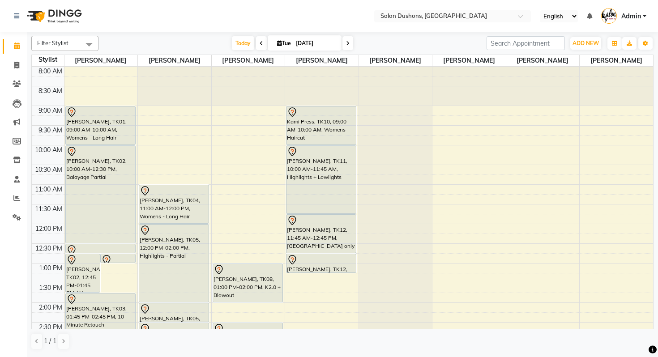
click at [637, 20] on span "Admin" at bounding box center [631, 16] width 20 height 9
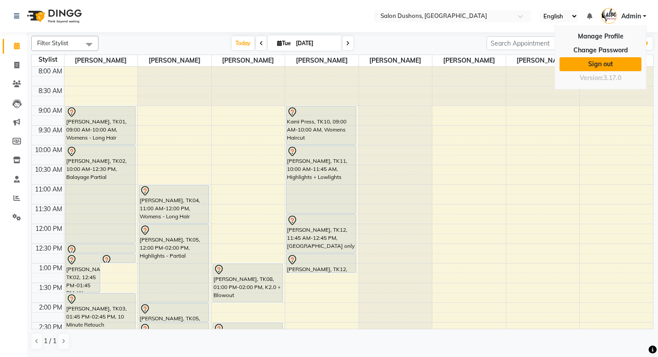
click at [598, 66] on link "Sign out" at bounding box center [600, 64] width 82 height 14
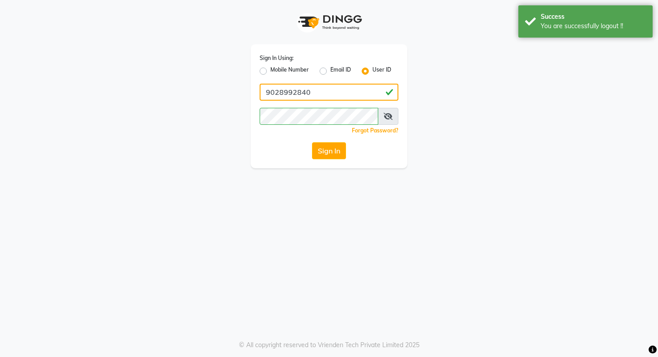
click at [328, 86] on input "9028992840" at bounding box center [328, 92] width 139 height 17
click at [287, 69] on label "Mobile Number" at bounding box center [289, 71] width 38 height 11
click at [276, 69] on input "Mobile Number" at bounding box center [273, 69] width 6 height 6
radio input "true"
radio input "false"
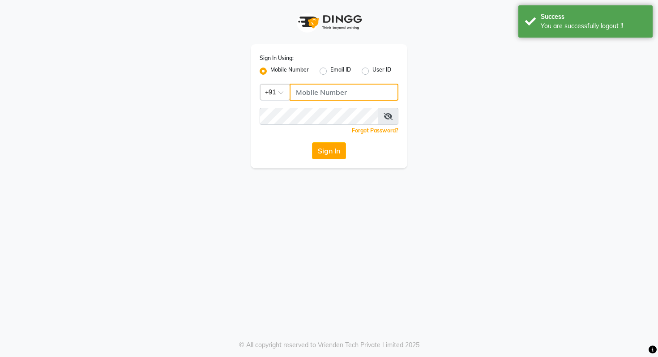
click at [307, 97] on input "Username" at bounding box center [343, 92] width 109 height 17
type input "8"
click at [309, 94] on input "9090909099" at bounding box center [343, 92] width 109 height 17
type input "9090909099"
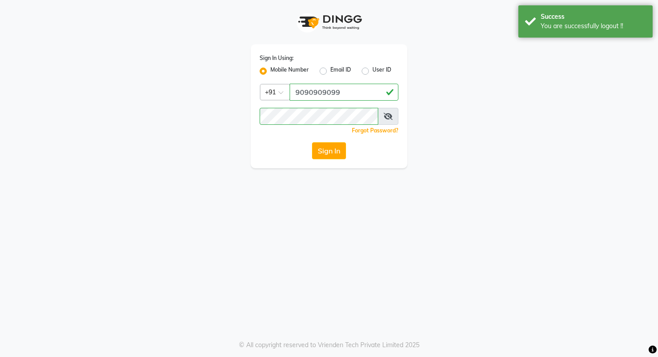
click at [252, 149] on div "Sign In Using: Mobile Number Email ID User ID Country Code × +91 9090909099 Rem…" at bounding box center [329, 106] width 157 height 124
click at [327, 151] on button "Sign In" at bounding box center [329, 150] width 34 height 17
